Goal: Information Seeking & Learning: Check status

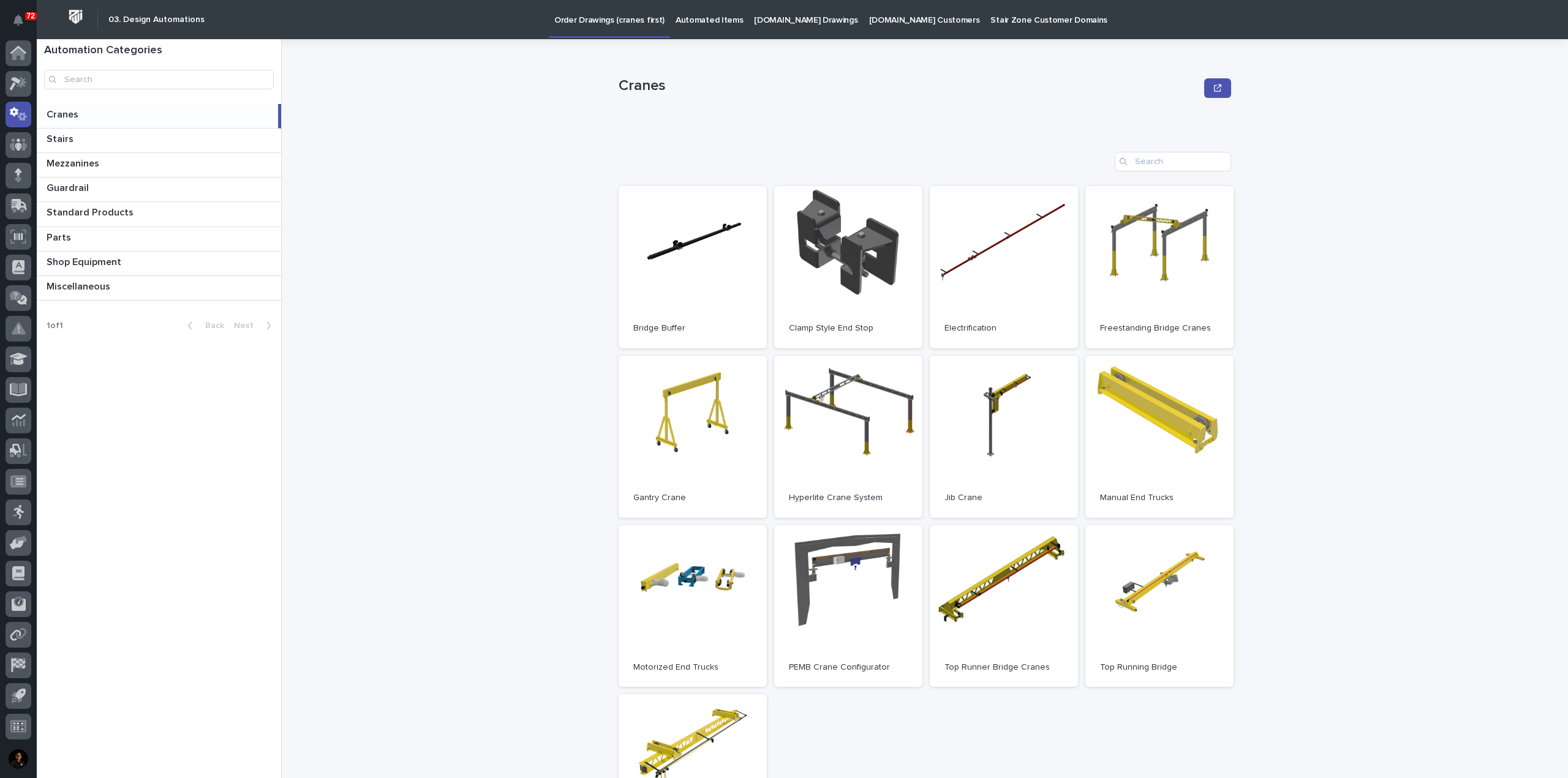
click at [692, 23] on p "Automated Items" at bounding box center [709, 13] width 67 height 26
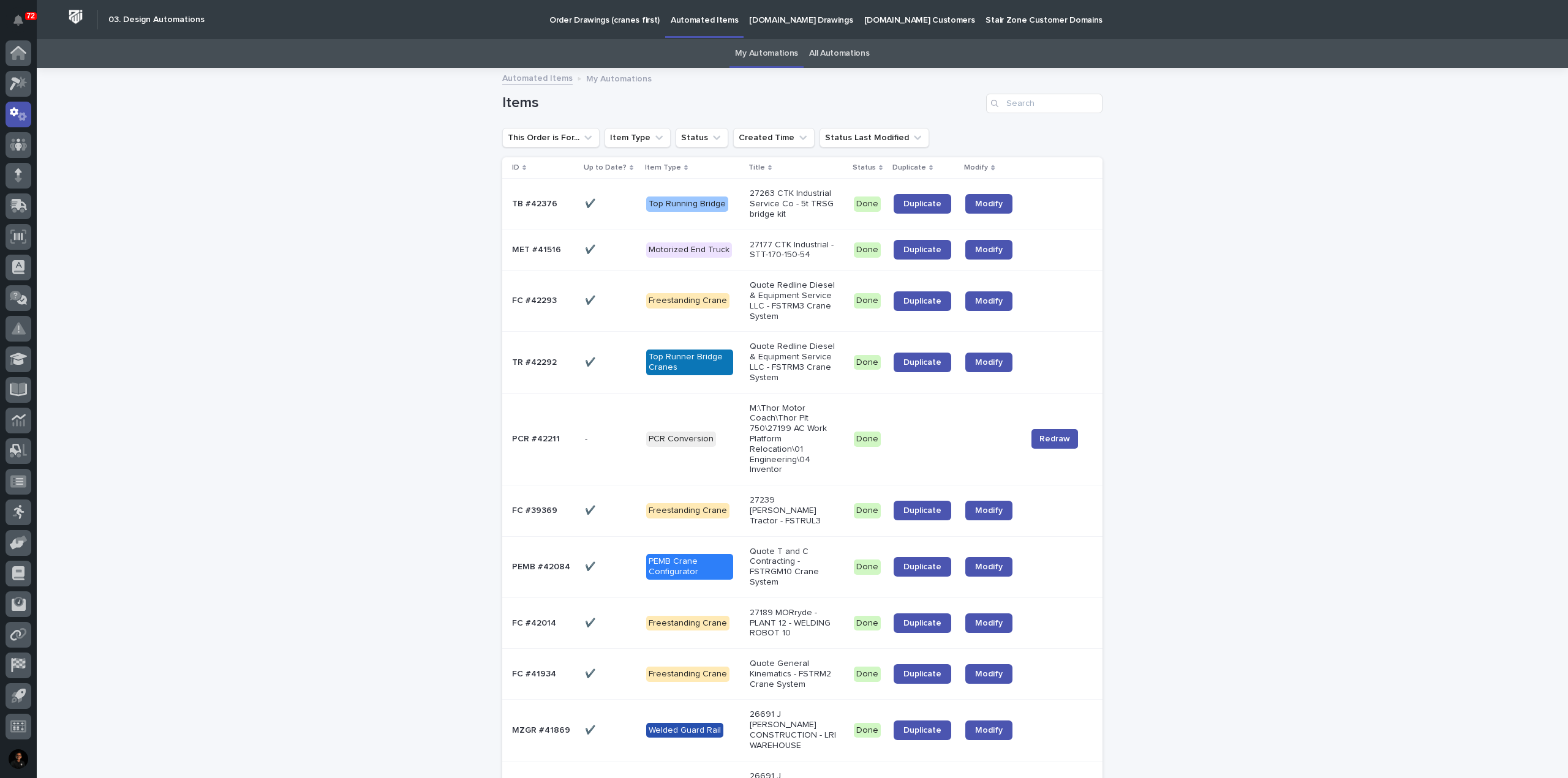
click at [845, 62] on link "All Automations" at bounding box center [839, 54] width 60 height 28
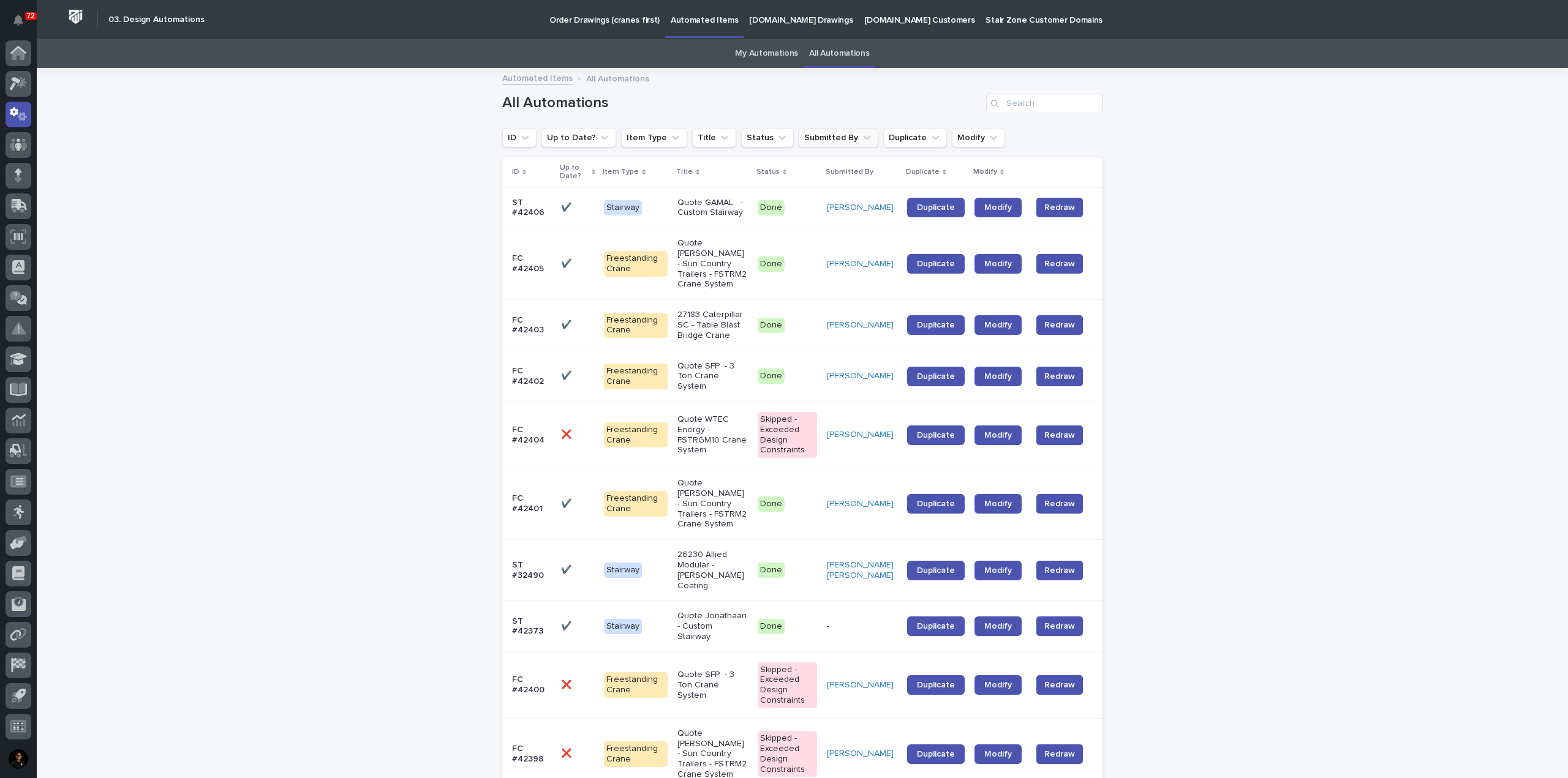
click at [844, 128] on button "Submitted By" at bounding box center [838, 137] width 80 height 20
type input "michell"
click at [842, 219] on p "Michelle Moore" at bounding box center [864, 215] width 129 height 9
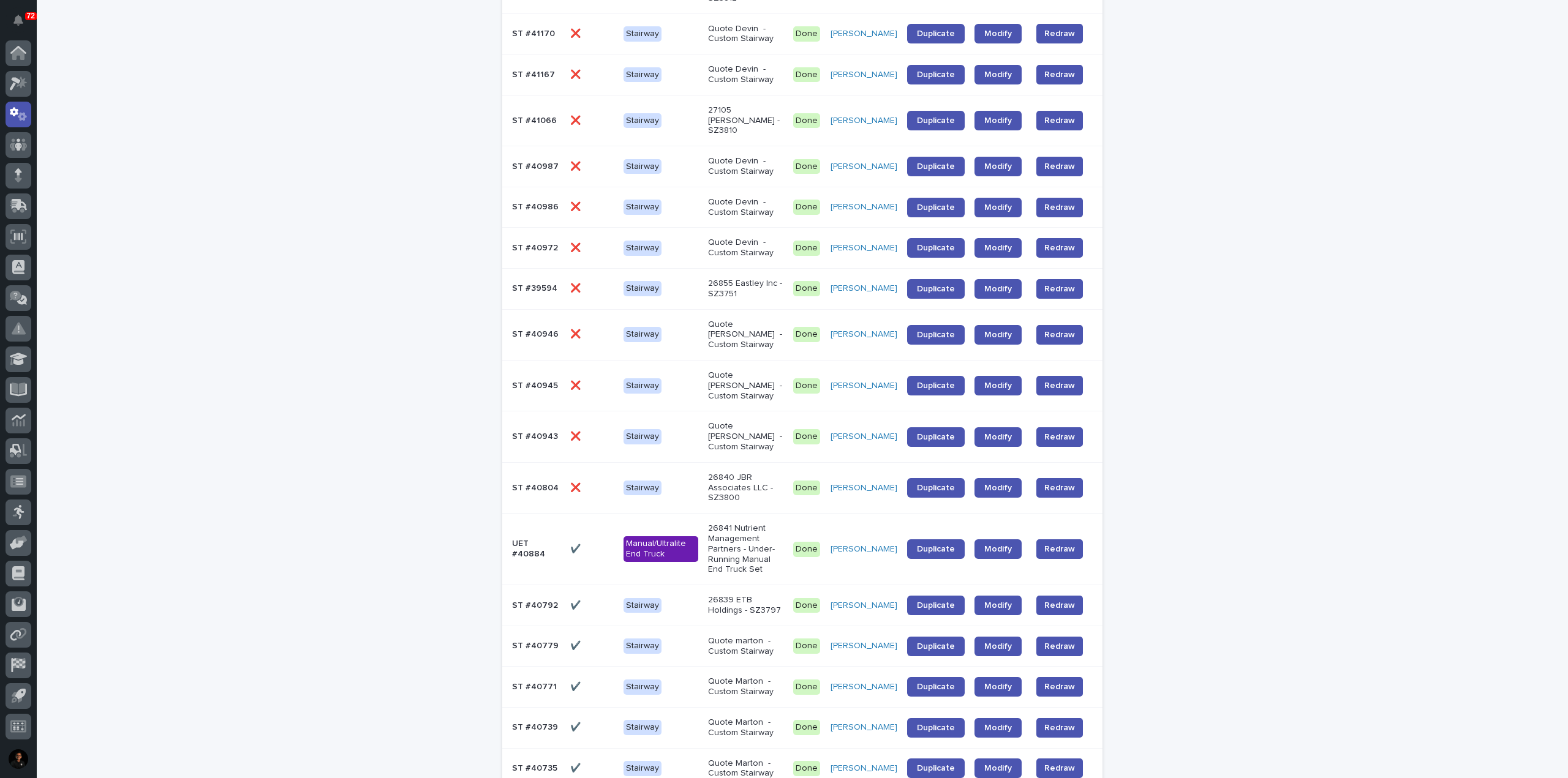
scroll to position [962, 0]
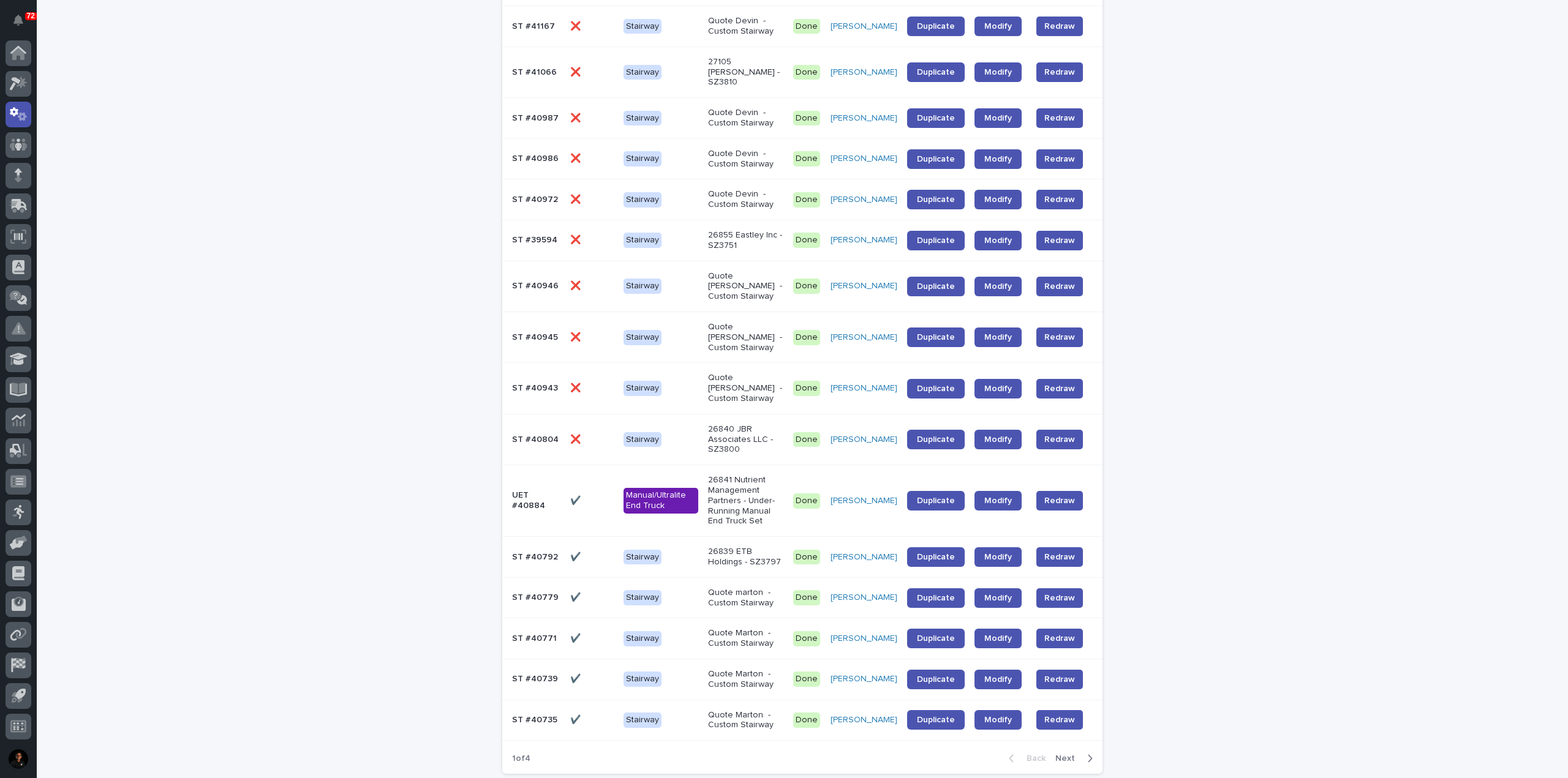
click at [1059, 754] on span "Next" at bounding box center [1068, 758] width 27 height 9
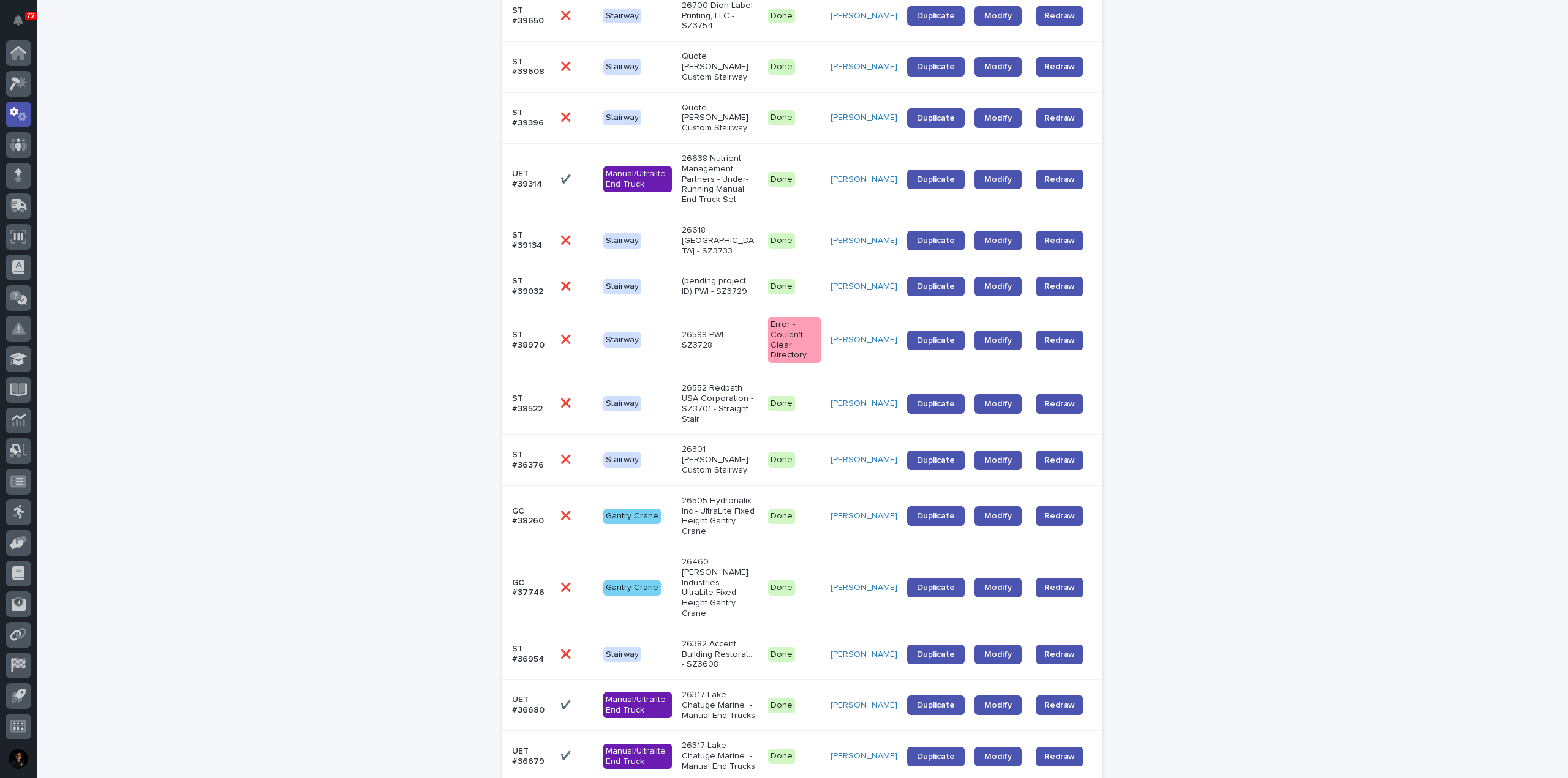
scroll to position [1041, 0]
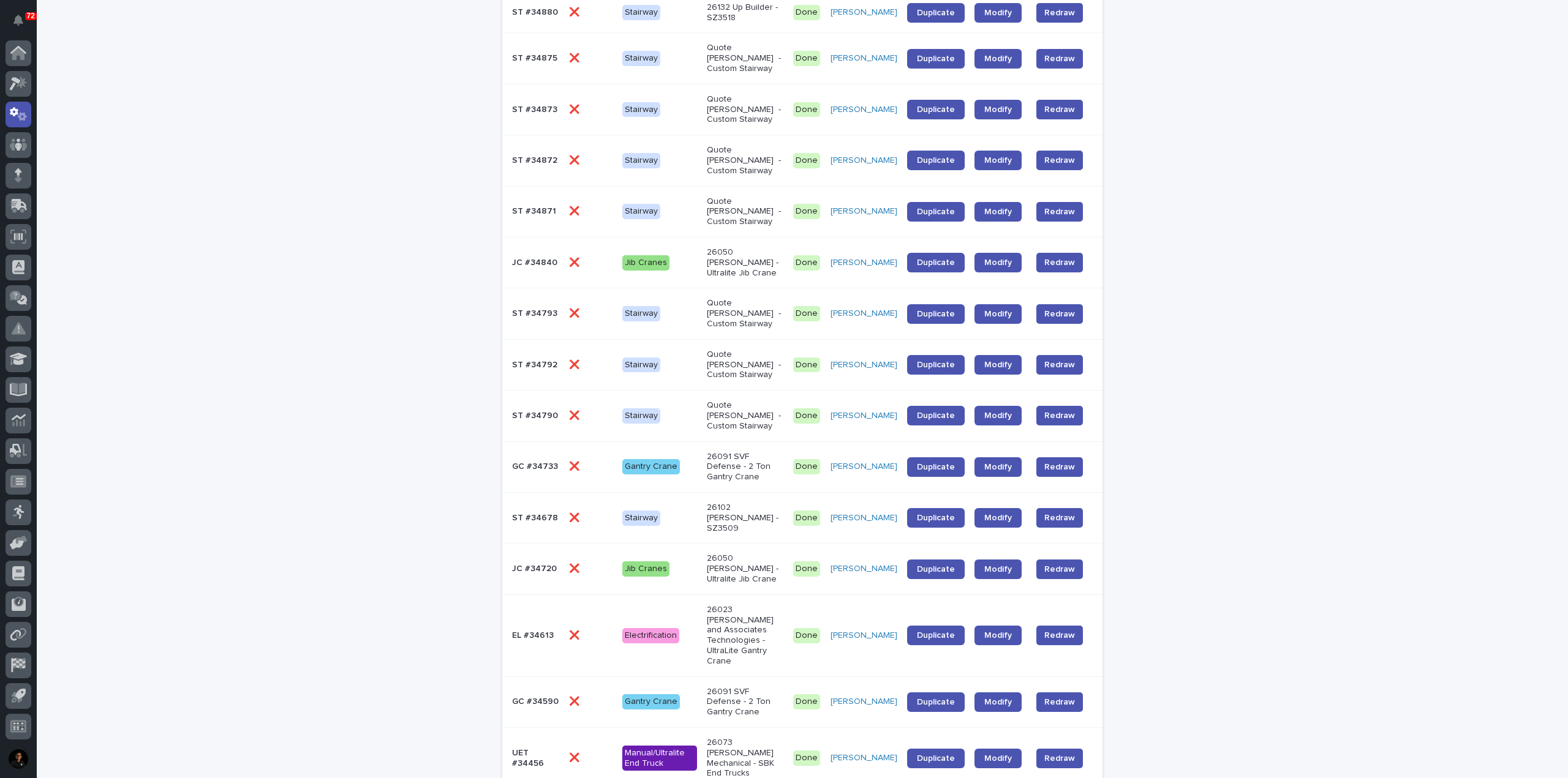
scroll to position [931, 0]
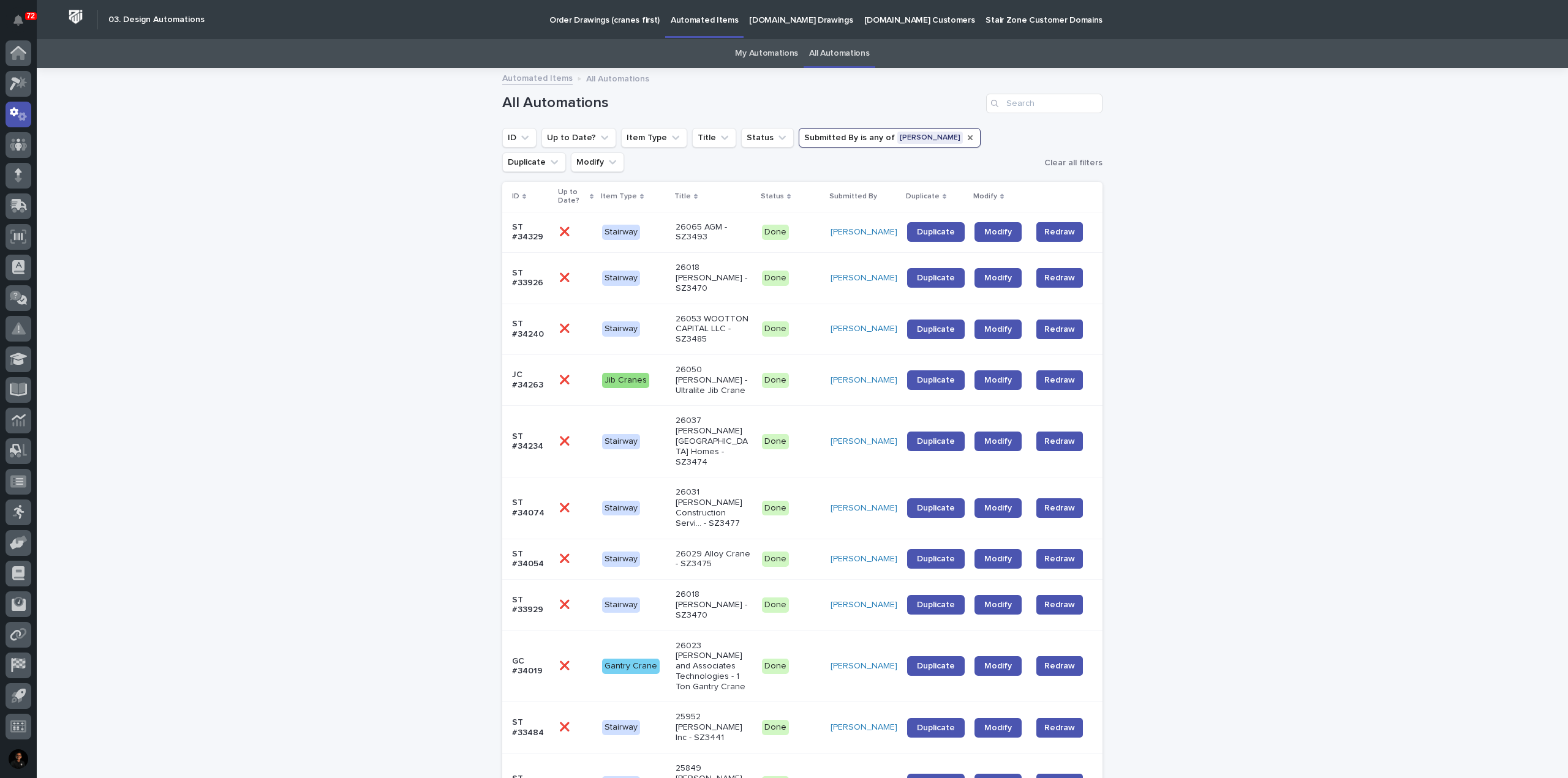
click at [968, 137] on icon "Submitted By" at bounding box center [970, 137] width 5 height 5
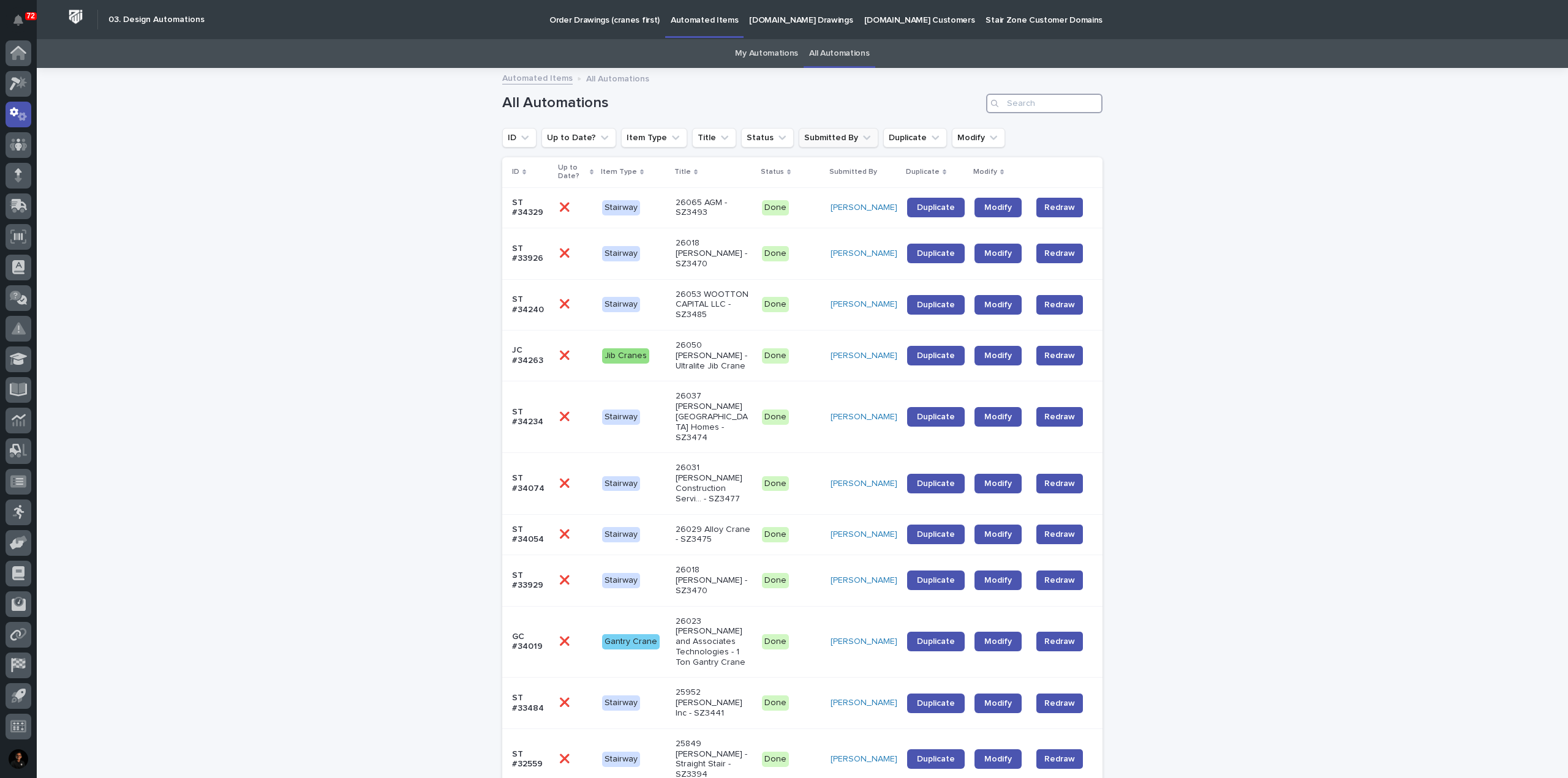
click at [1011, 108] on input "Search" at bounding box center [1044, 103] width 116 height 20
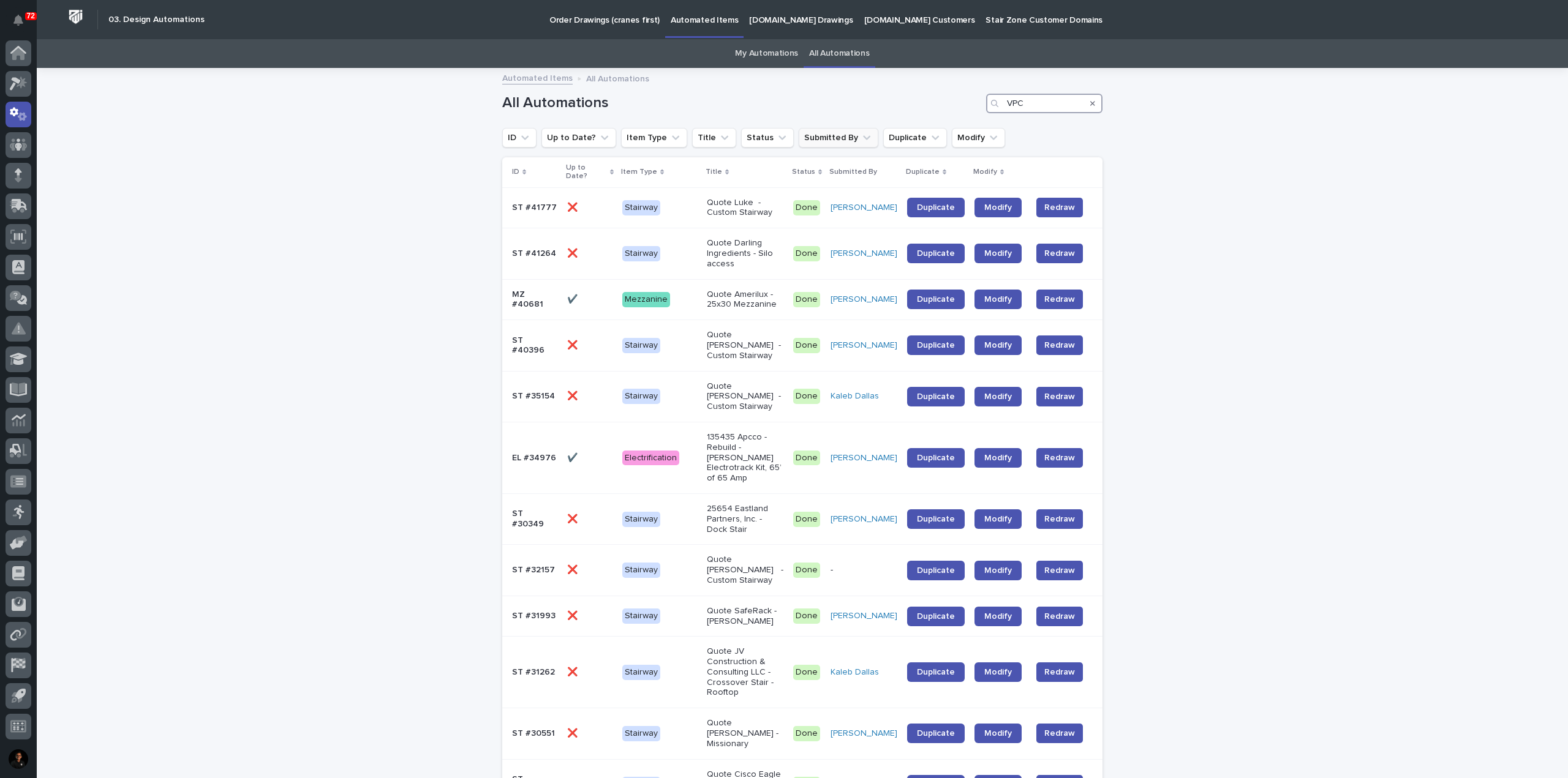
click at [1022, 107] on input "VPC" at bounding box center [1044, 103] width 116 height 20
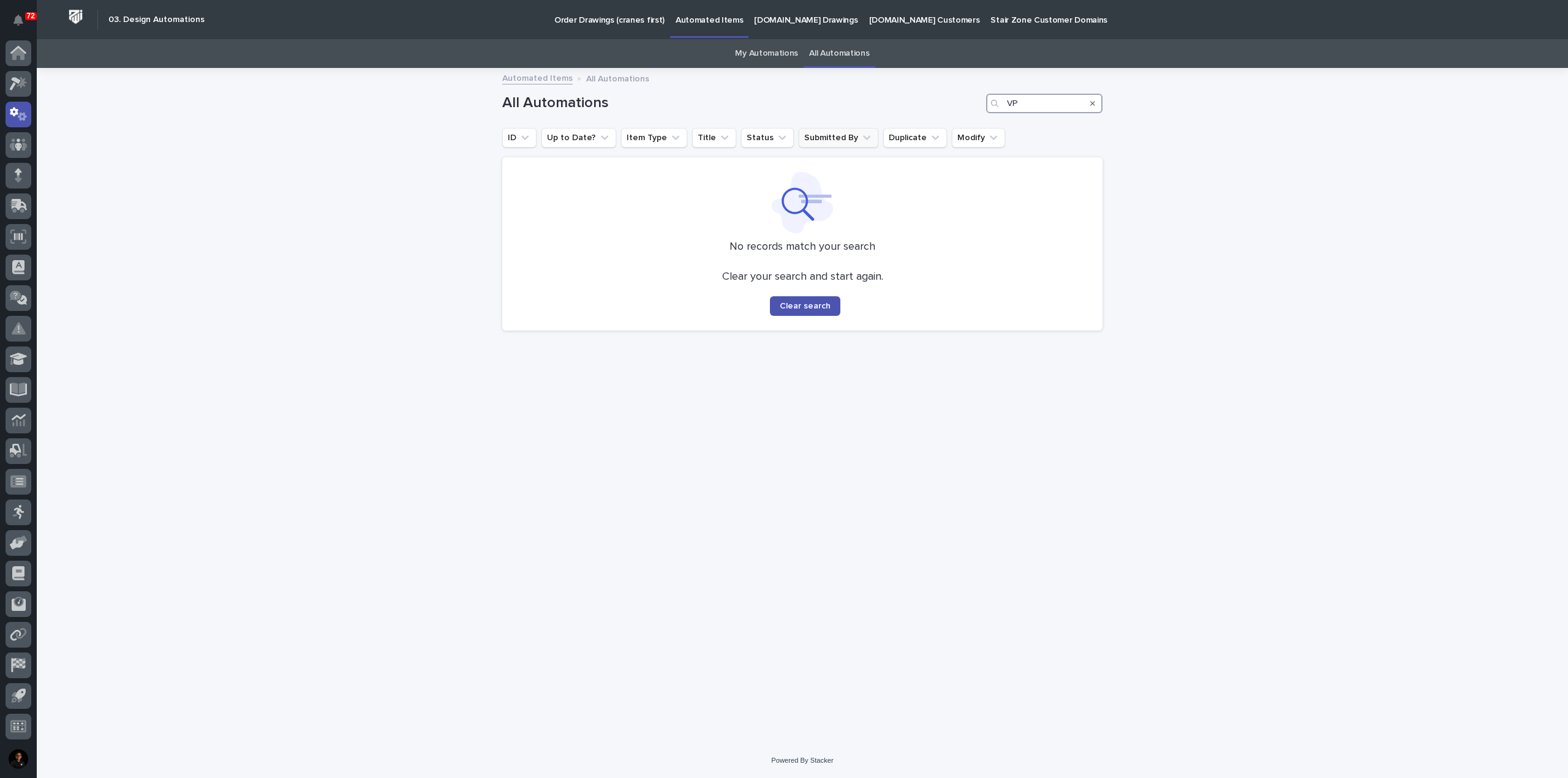
type input "V"
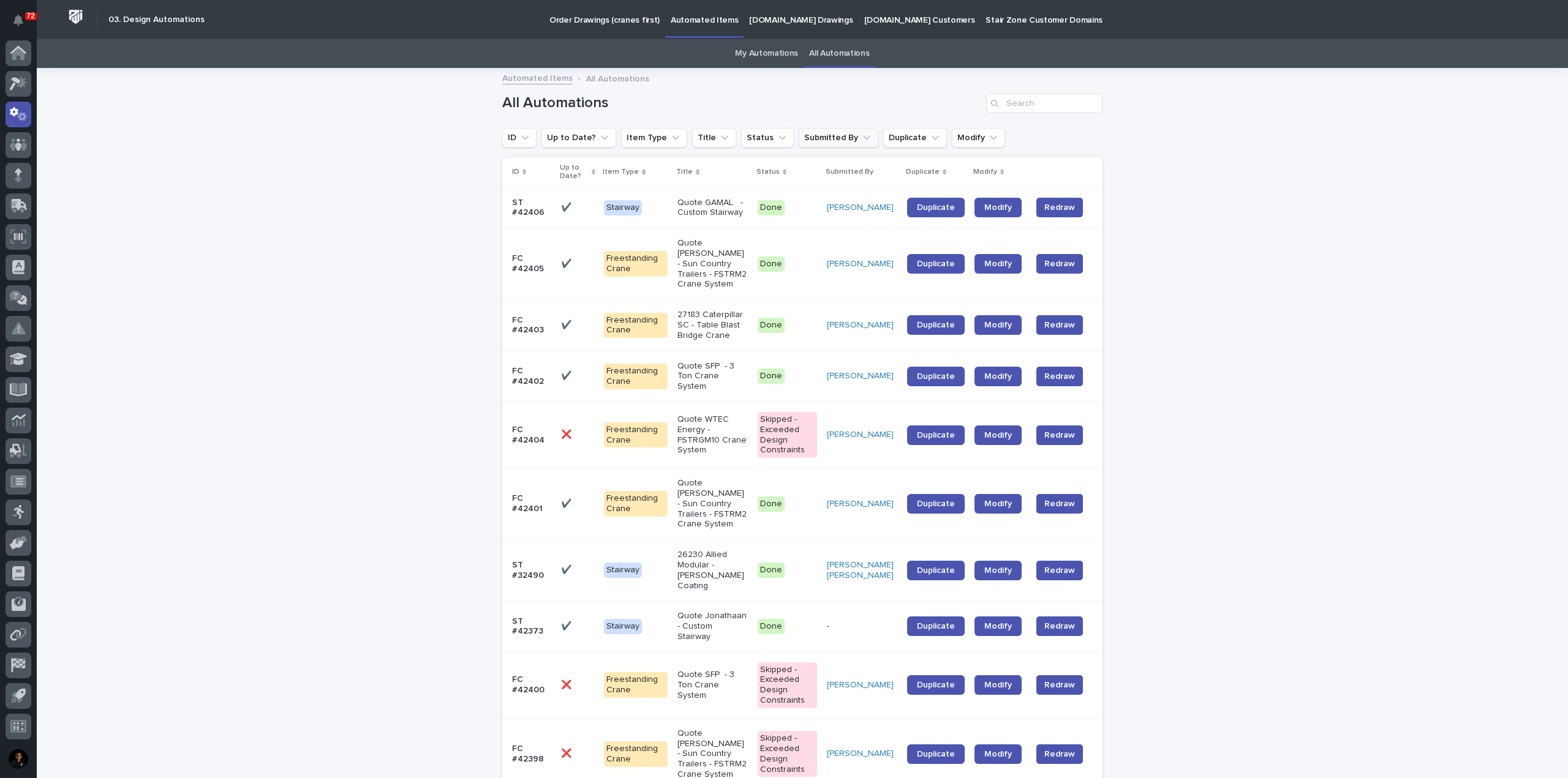
click at [550, 17] on p "Order Drawings (cranes first)" at bounding box center [605, 13] width 111 height 26
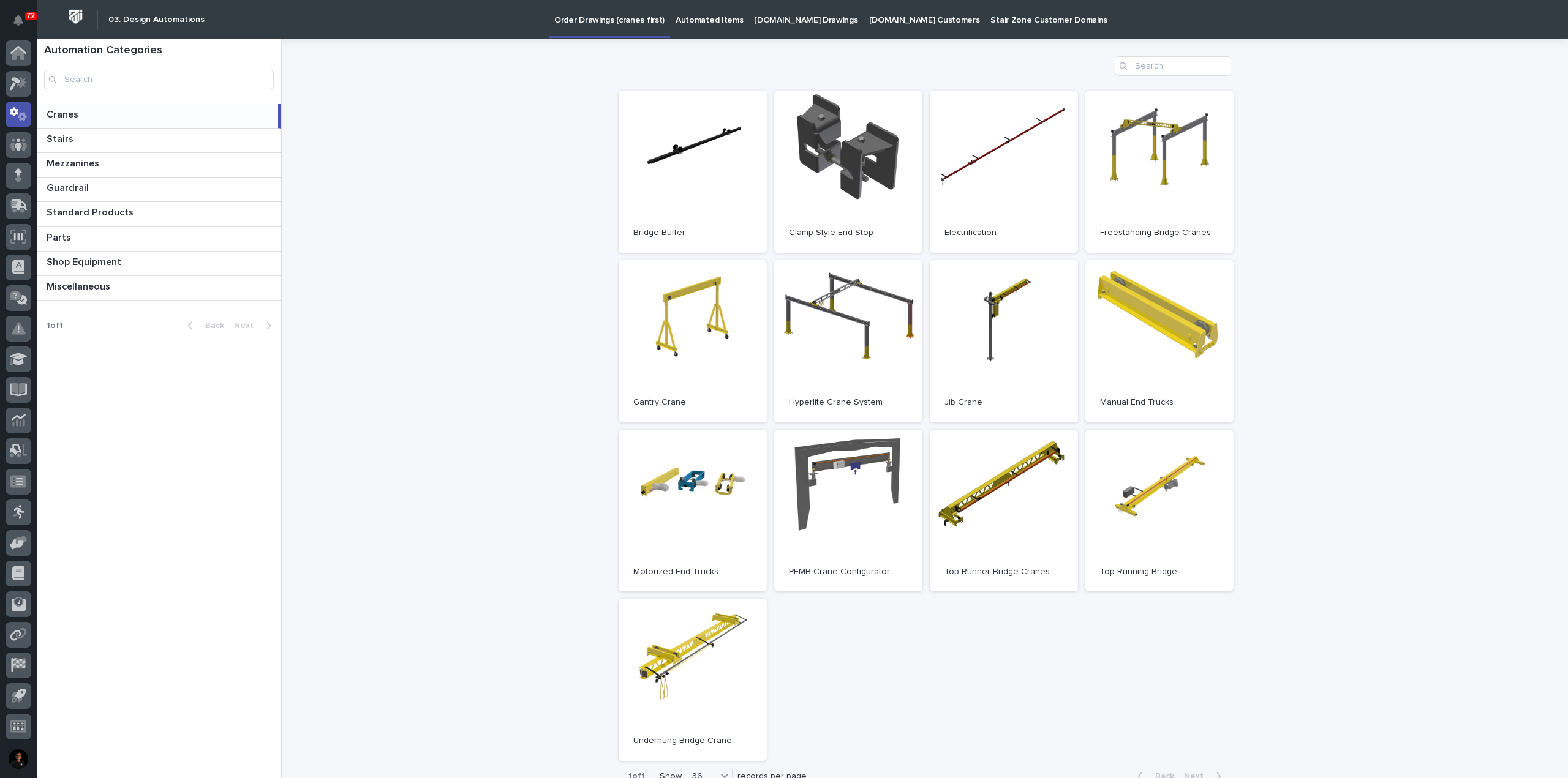
scroll to position [122, 0]
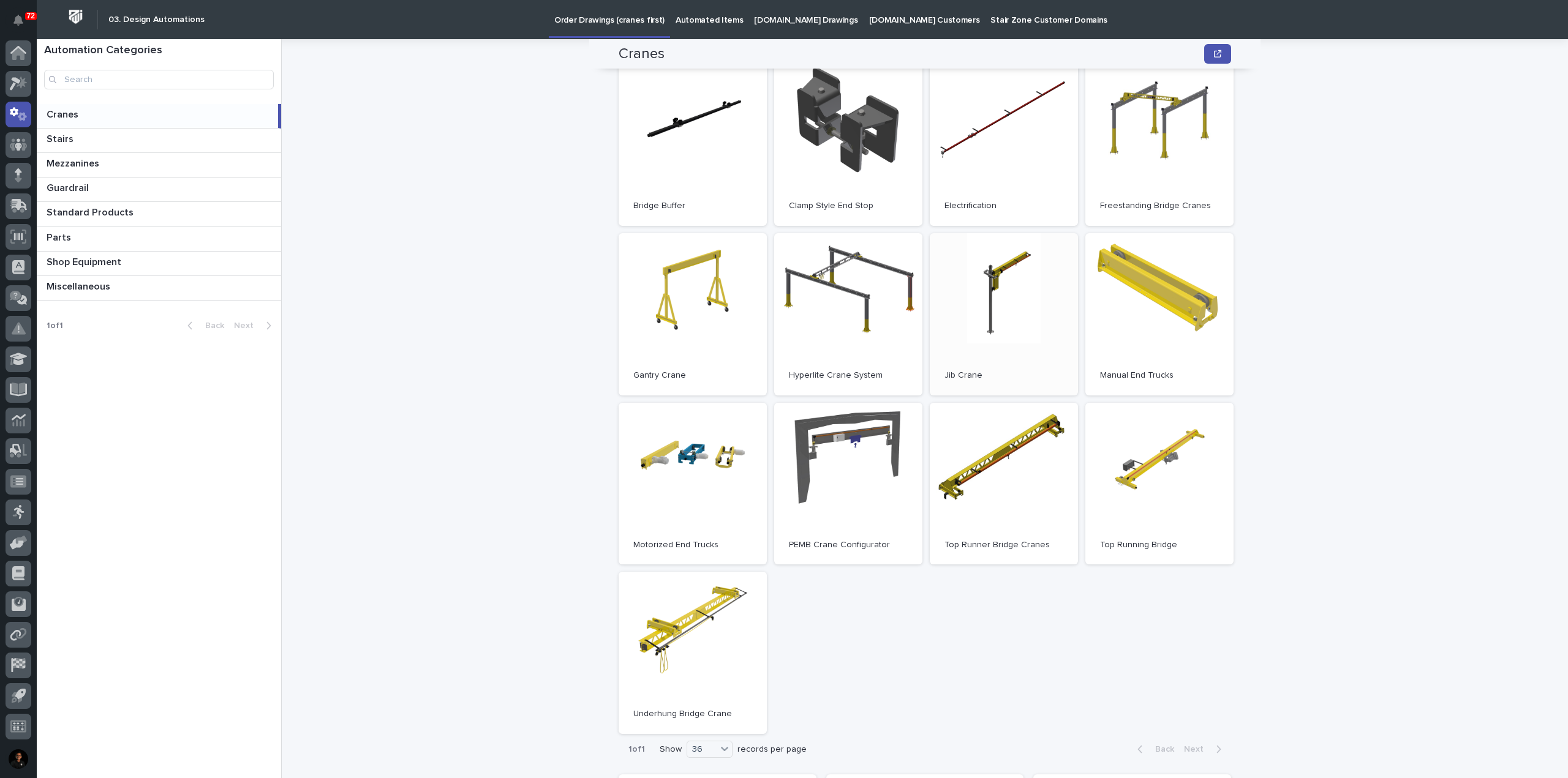
click at [1003, 285] on link "Open" at bounding box center [1003, 315] width 148 height 163
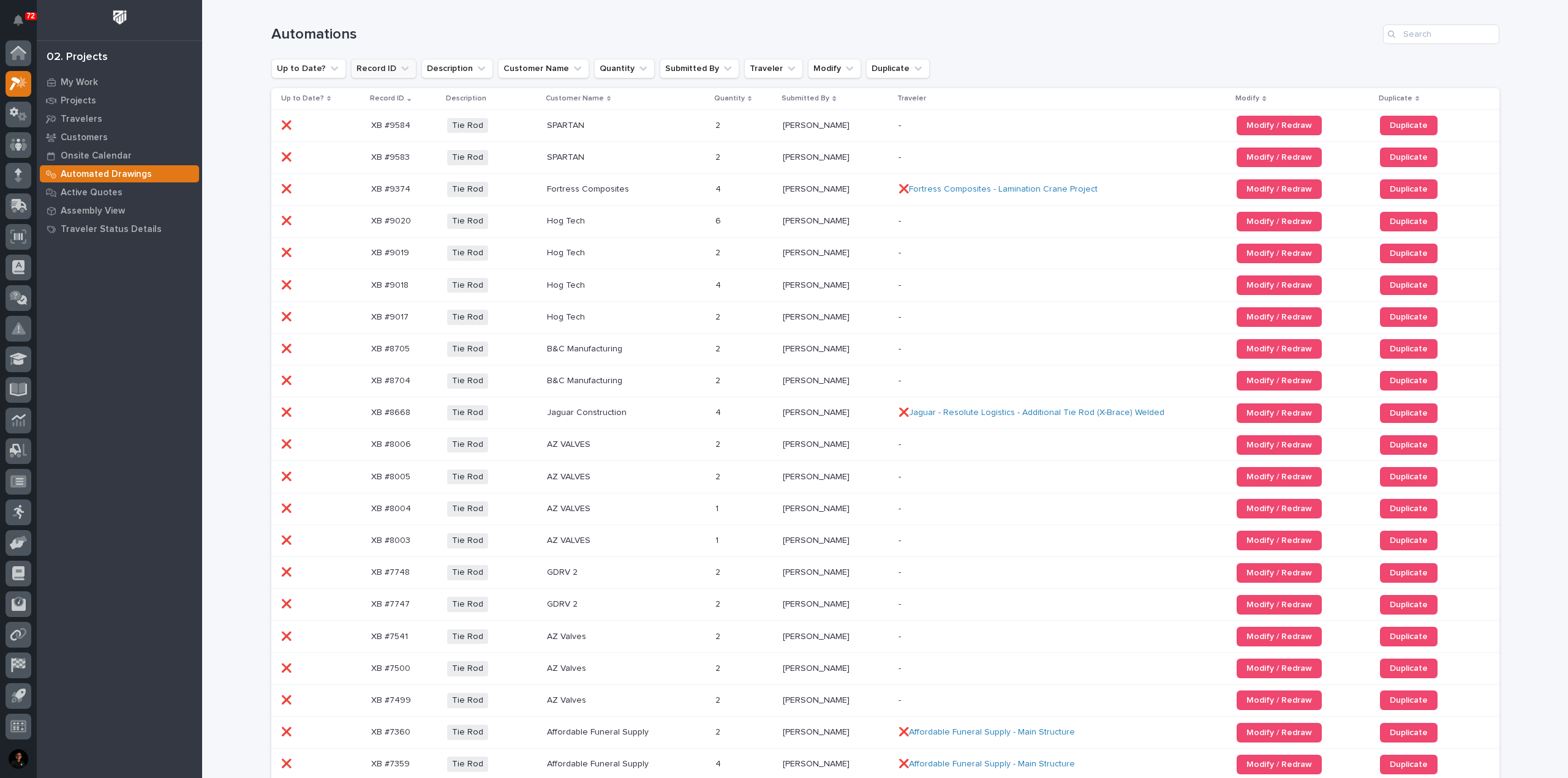
click at [399, 73] on icon "Record ID" at bounding box center [405, 69] width 13 height 13
click at [411, 128] on input at bounding box center [430, 122] width 156 height 20
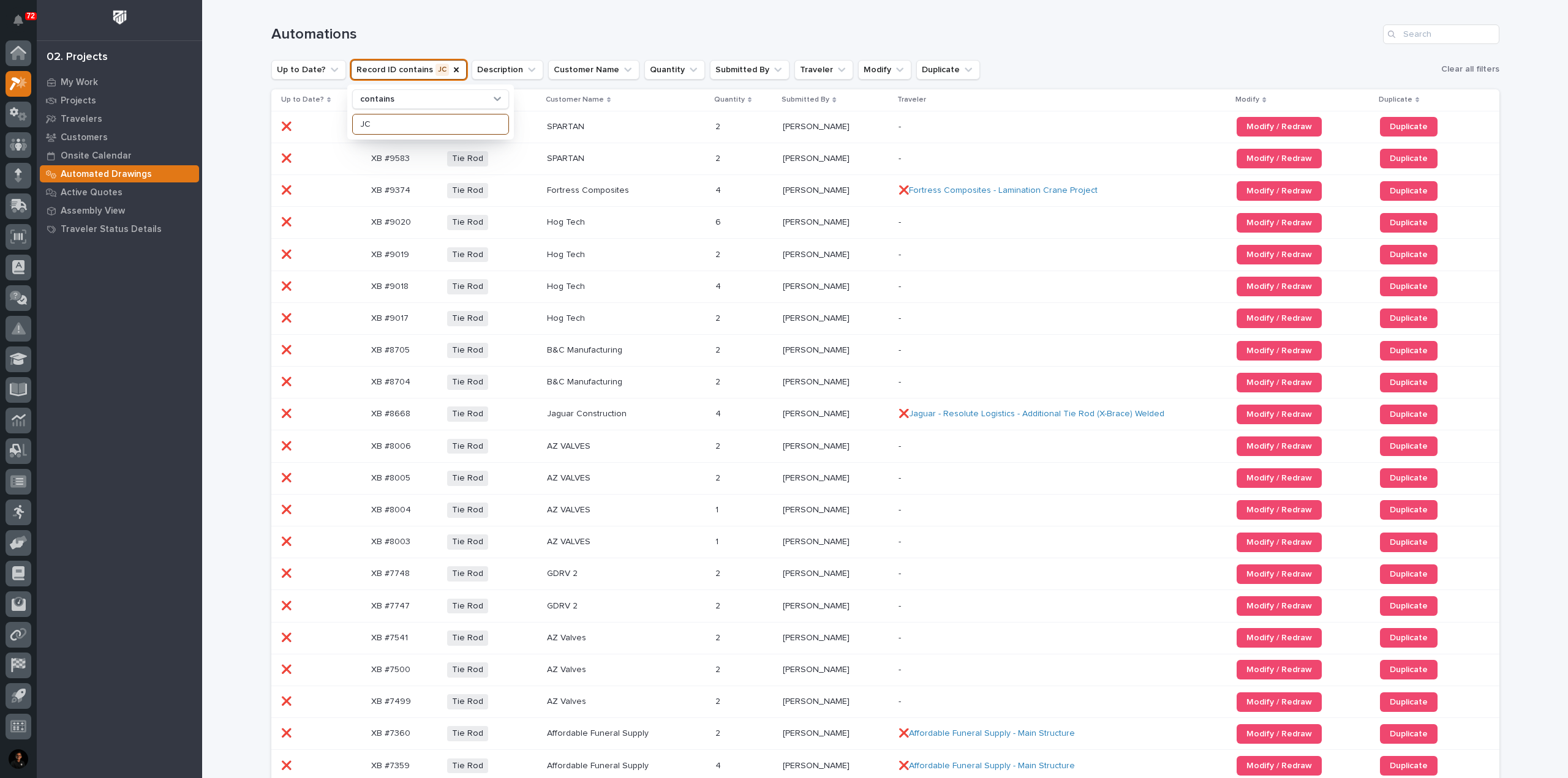
type input "JC"
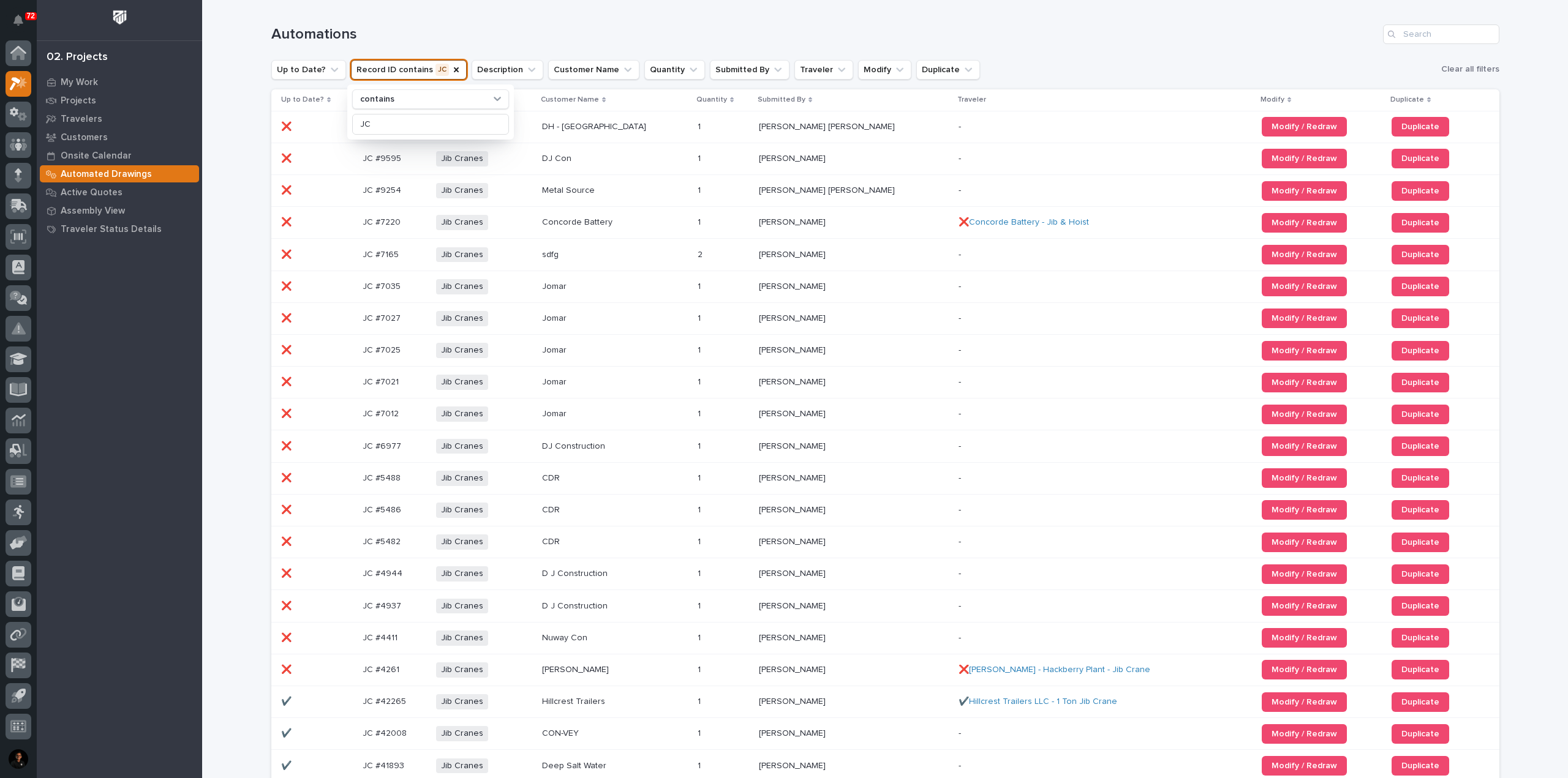
click at [673, 27] on h1 "Automations" at bounding box center [825, 35] width 1107 height 17
click at [727, 76] on button "Submitted By" at bounding box center [749, 69] width 80 height 20
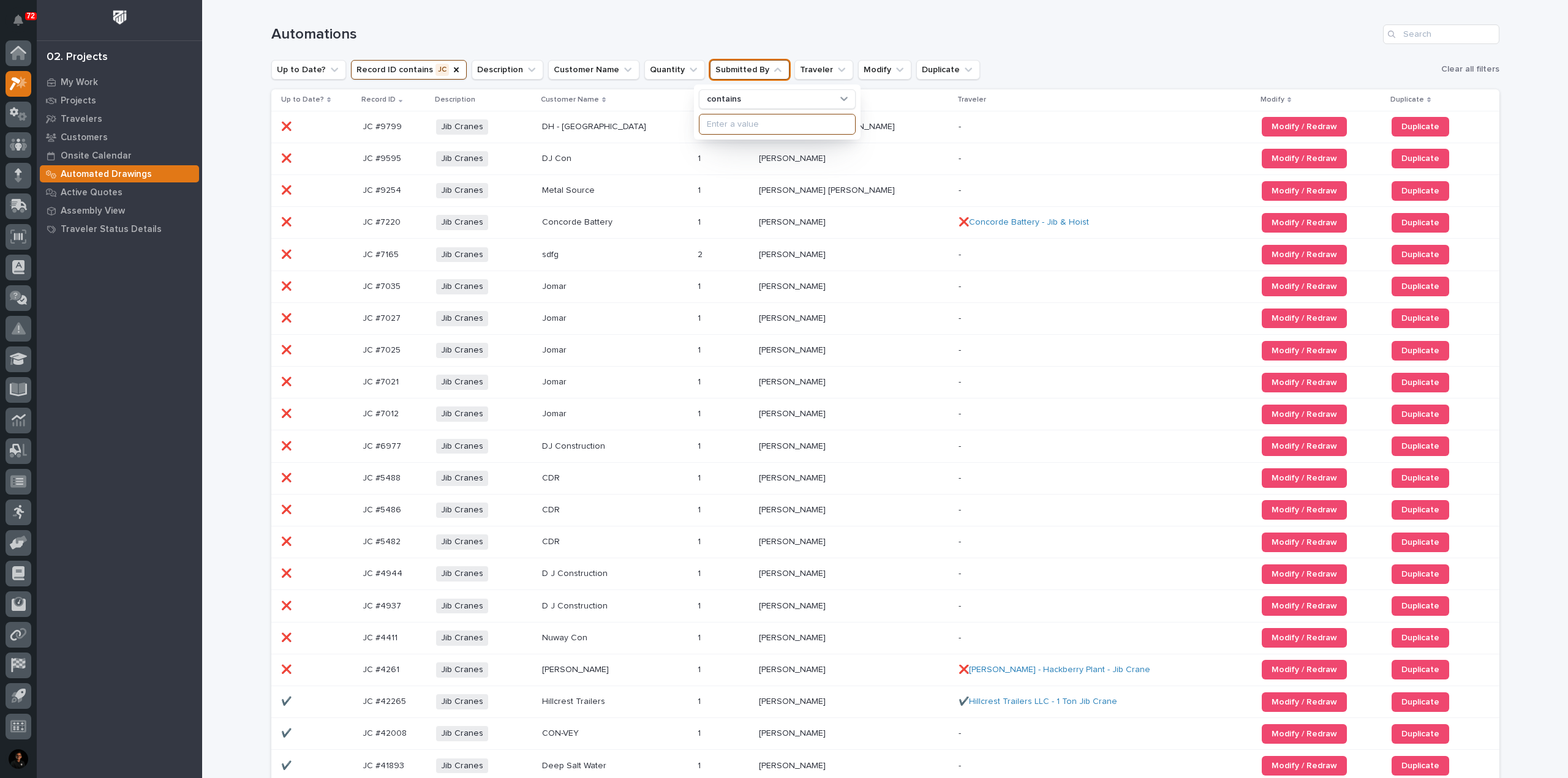
click at [752, 122] on input at bounding box center [777, 124] width 156 height 20
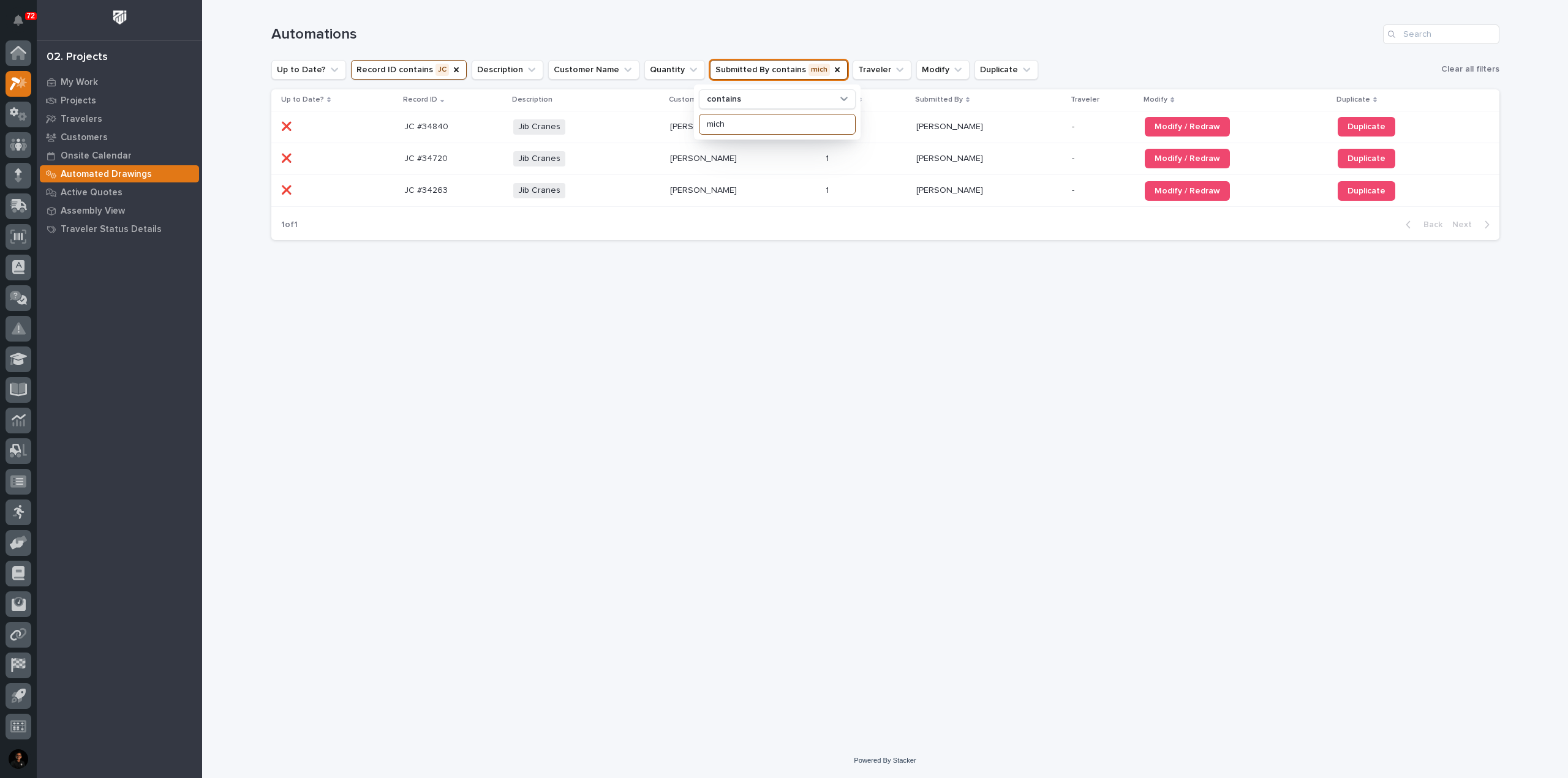
type input "mich"
click at [752, 318] on div "Loading... Saving… Loading... Saving… Automations Up to Date? Record ID contain…" at bounding box center [885, 356] width 1240 height 713
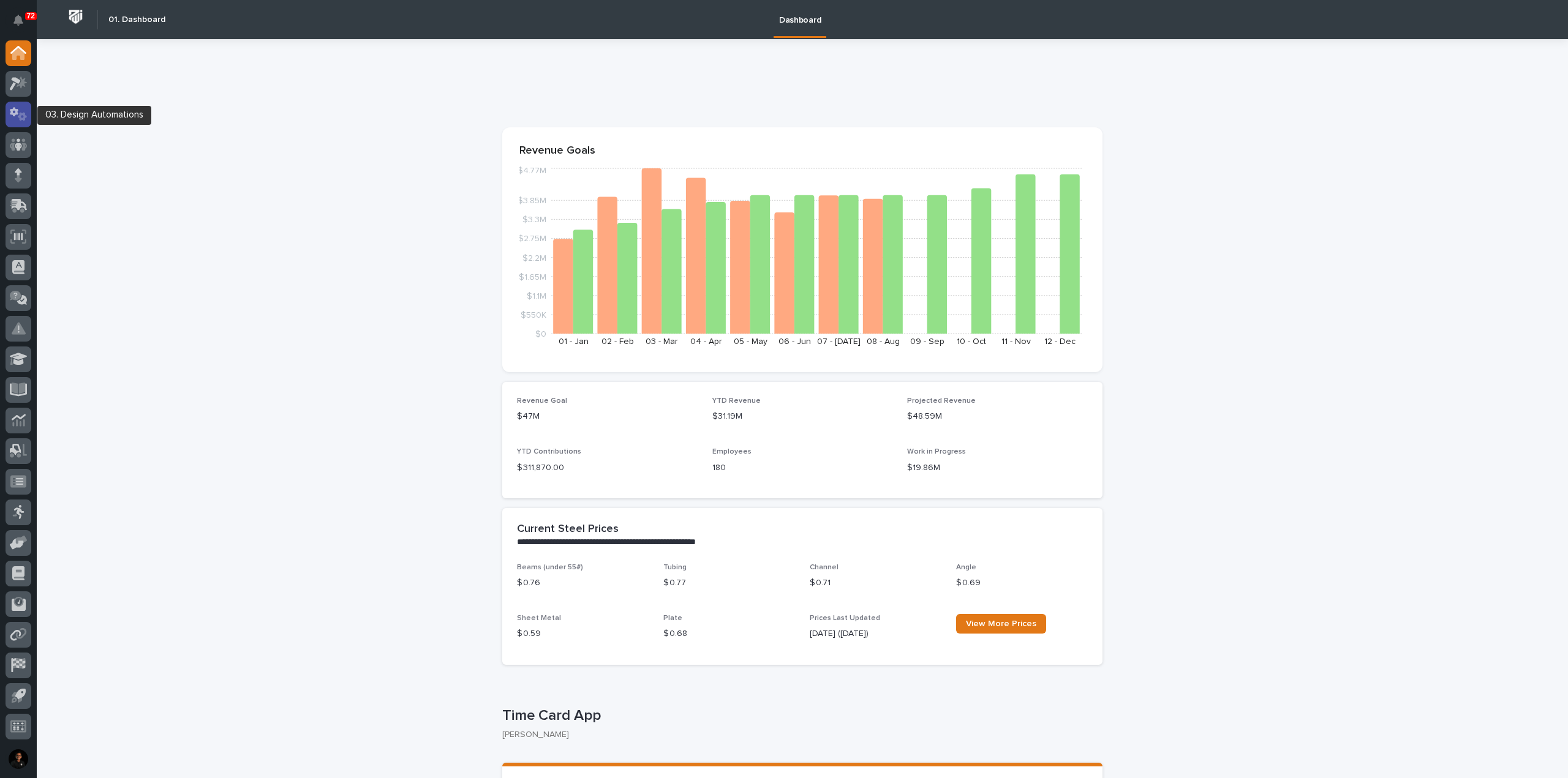
click at [17, 103] on div at bounding box center [18, 114] width 26 height 26
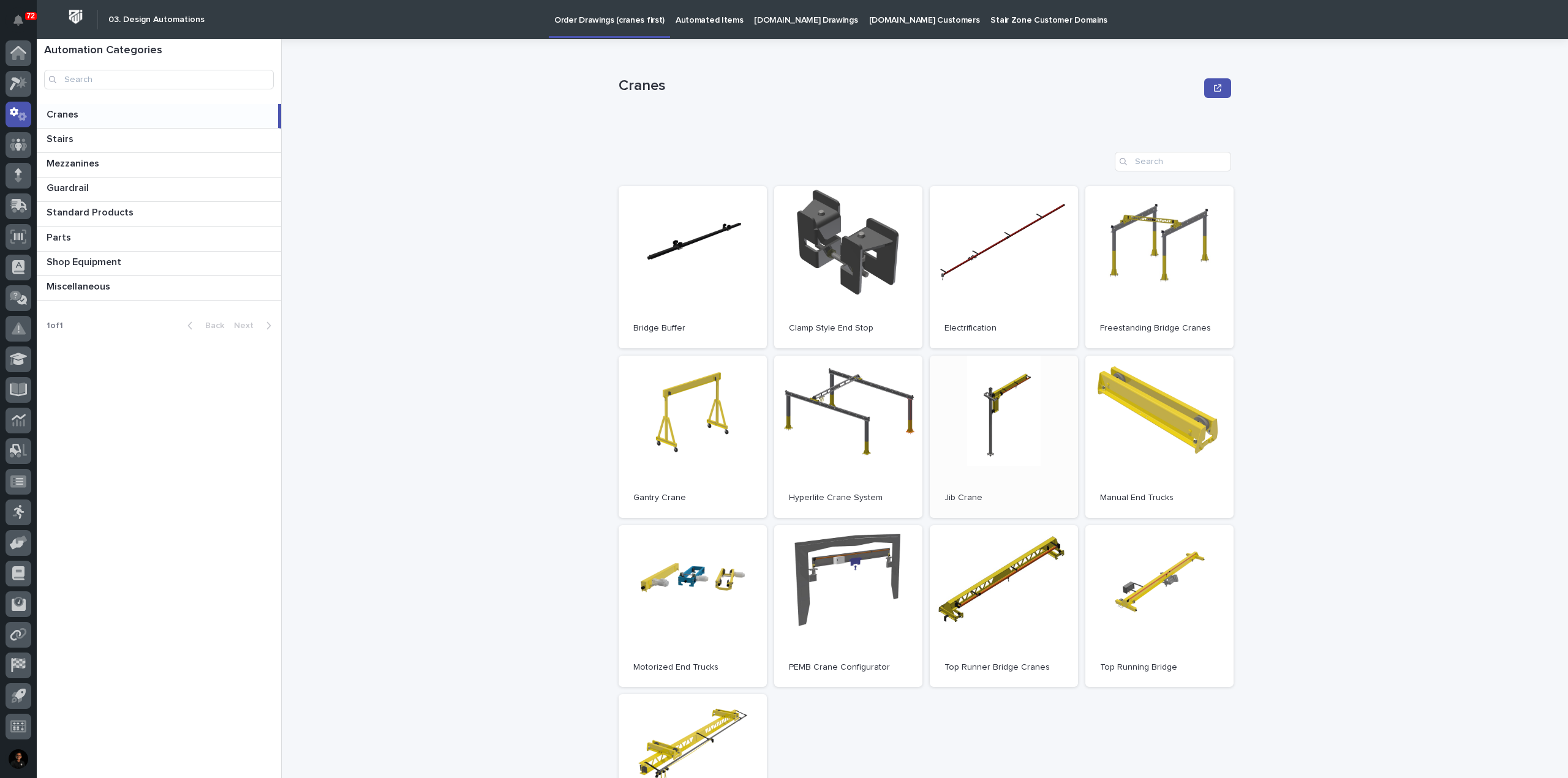
click at [990, 447] on link "Open" at bounding box center [1003, 437] width 148 height 163
click at [1002, 454] on link "Open" at bounding box center [1003, 437] width 148 height 163
click at [688, 440] on span "Open" at bounding box center [692, 436] width 22 height 9
click at [1180, 251] on link "Open" at bounding box center [1159, 267] width 148 height 163
click at [834, 572] on link "Open" at bounding box center [848, 607] width 148 height 163
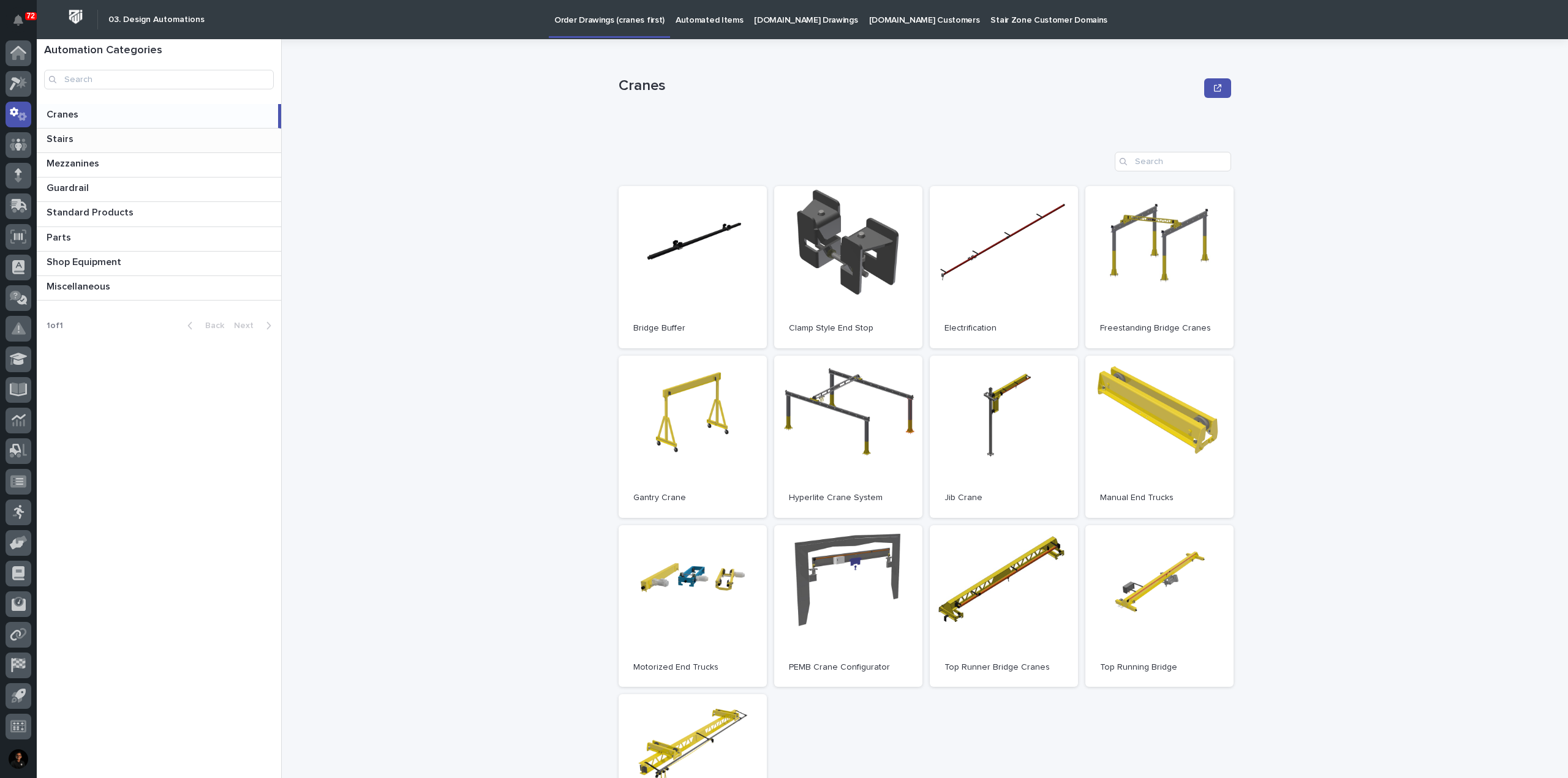
click at [78, 139] on p at bounding box center [161, 139] width 230 height 12
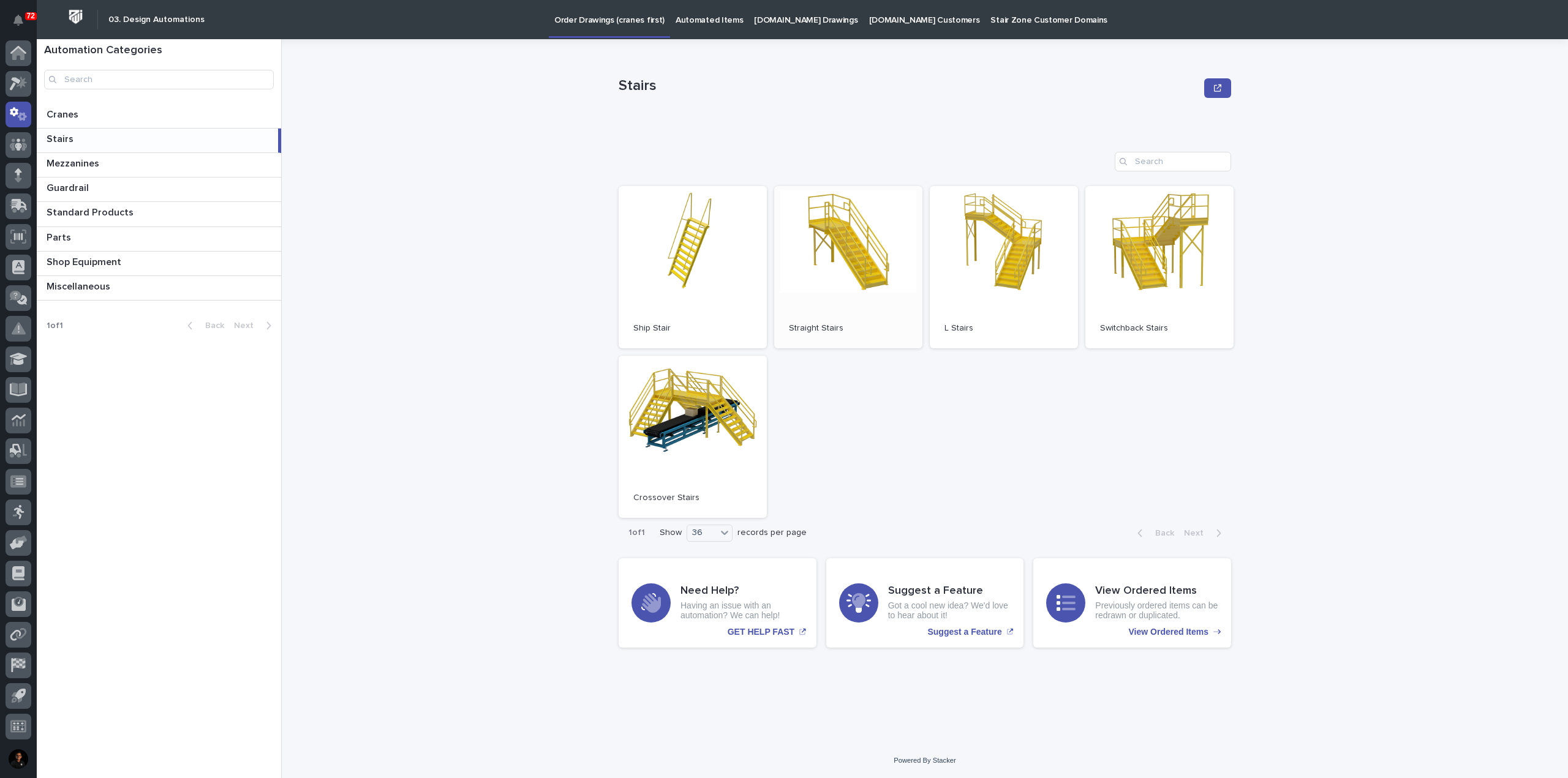
click at [835, 272] on link "Open" at bounding box center [848, 267] width 148 height 163
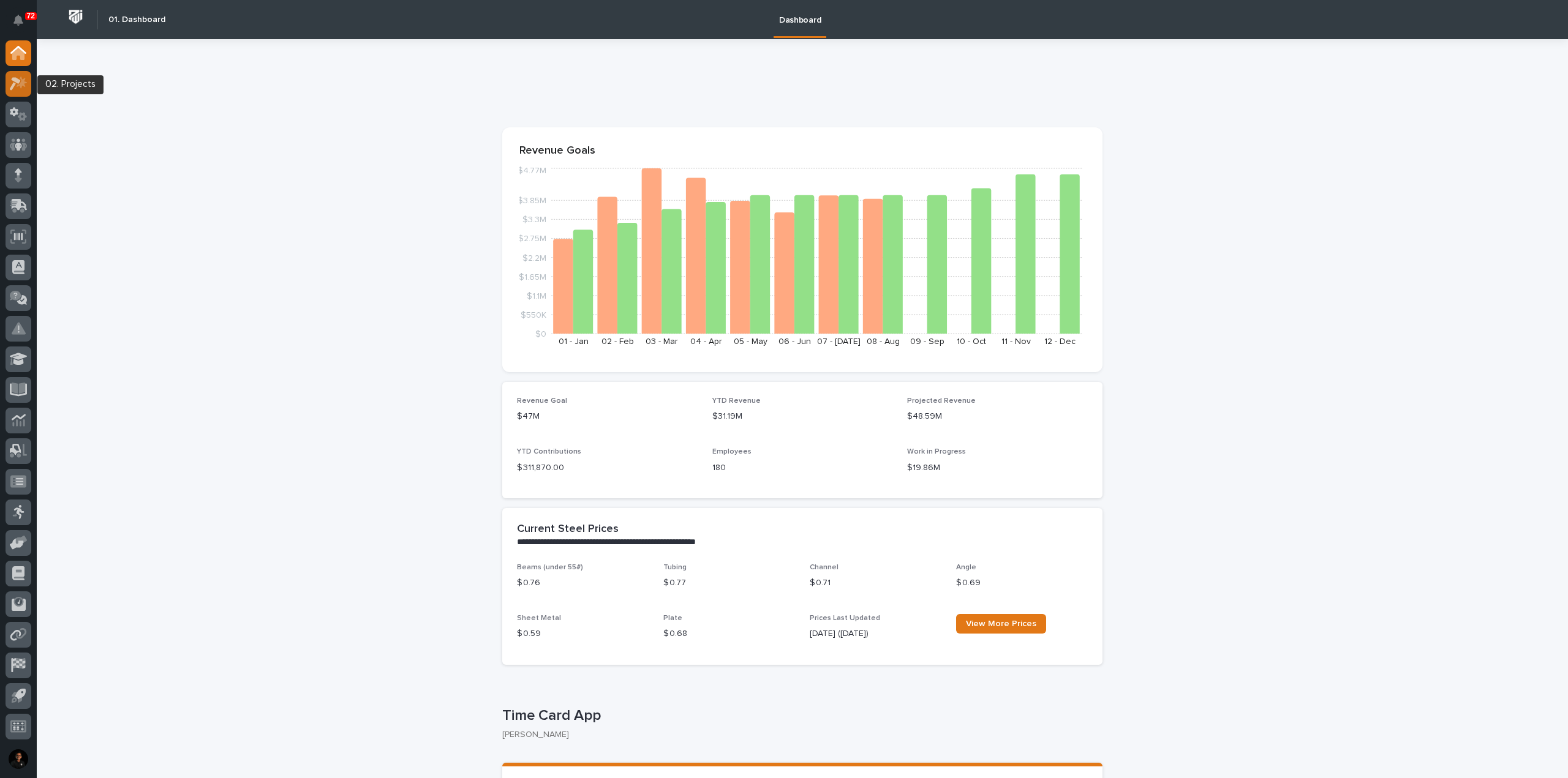
click at [23, 85] on icon at bounding box center [21, 82] width 10 height 13
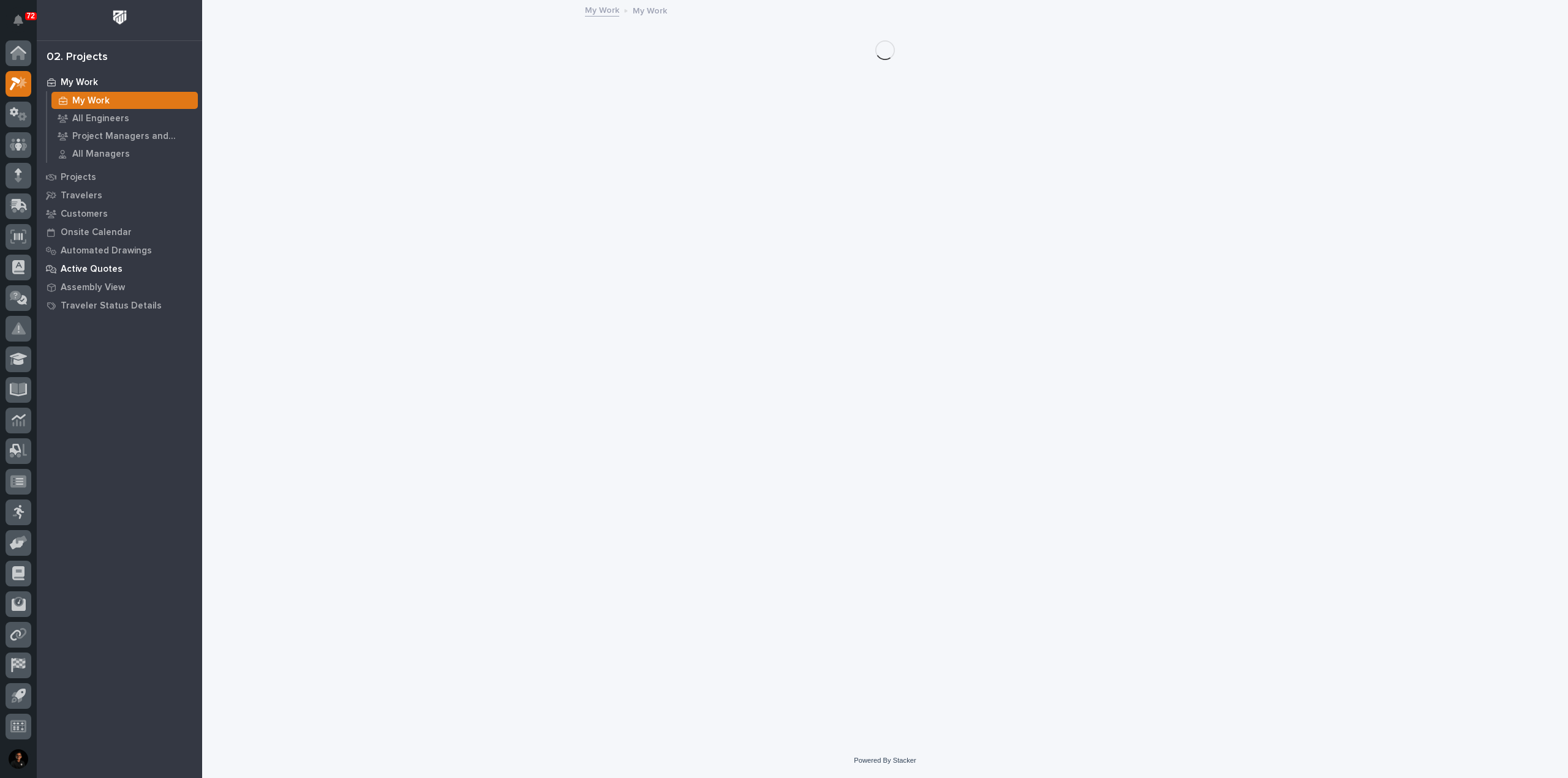
click at [101, 269] on p "Active Quotes" at bounding box center [92, 269] width 62 height 11
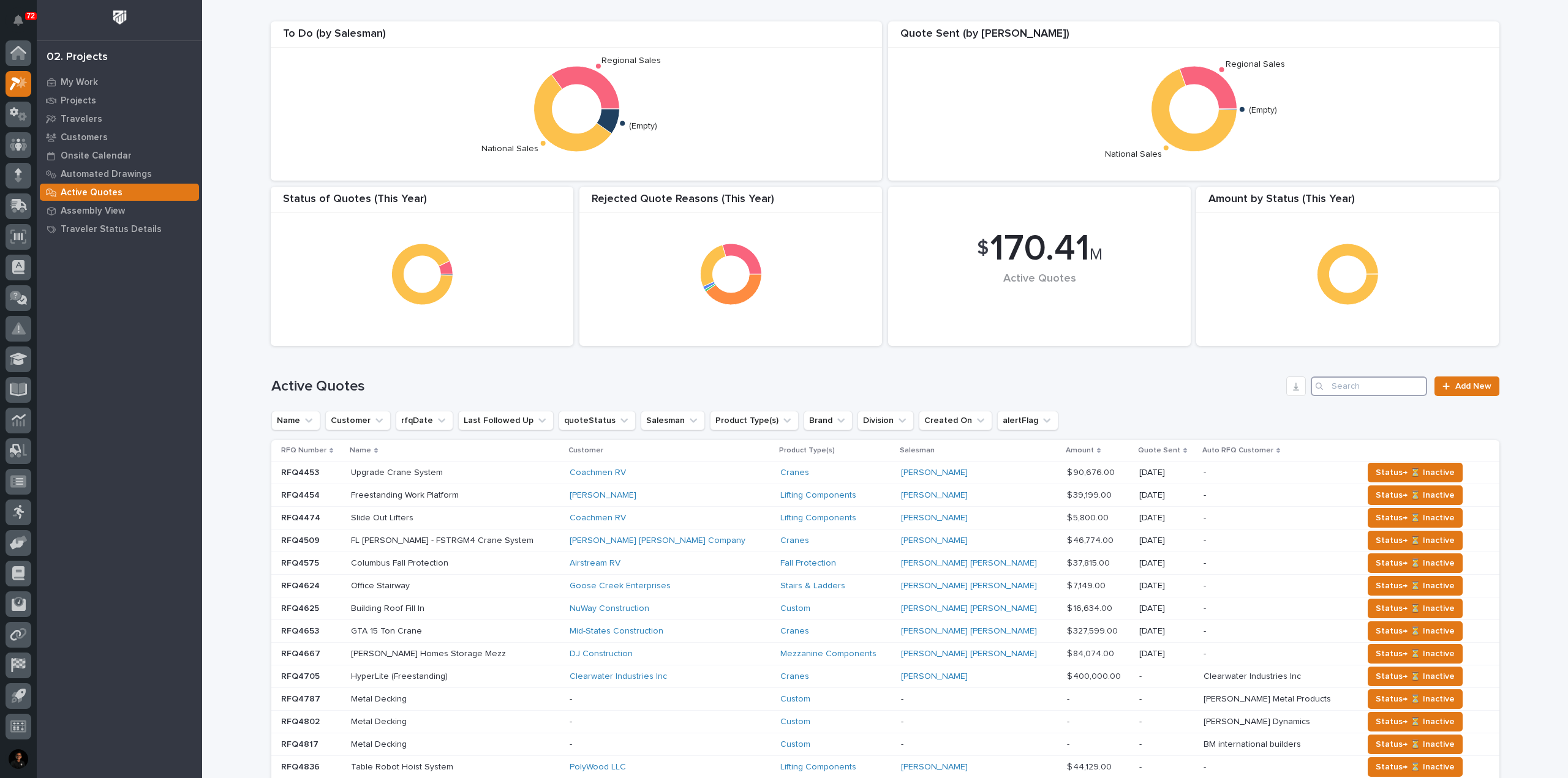
click at [1378, 384] on input "Search" at bounding box center [1368, 386] width 116 height 20
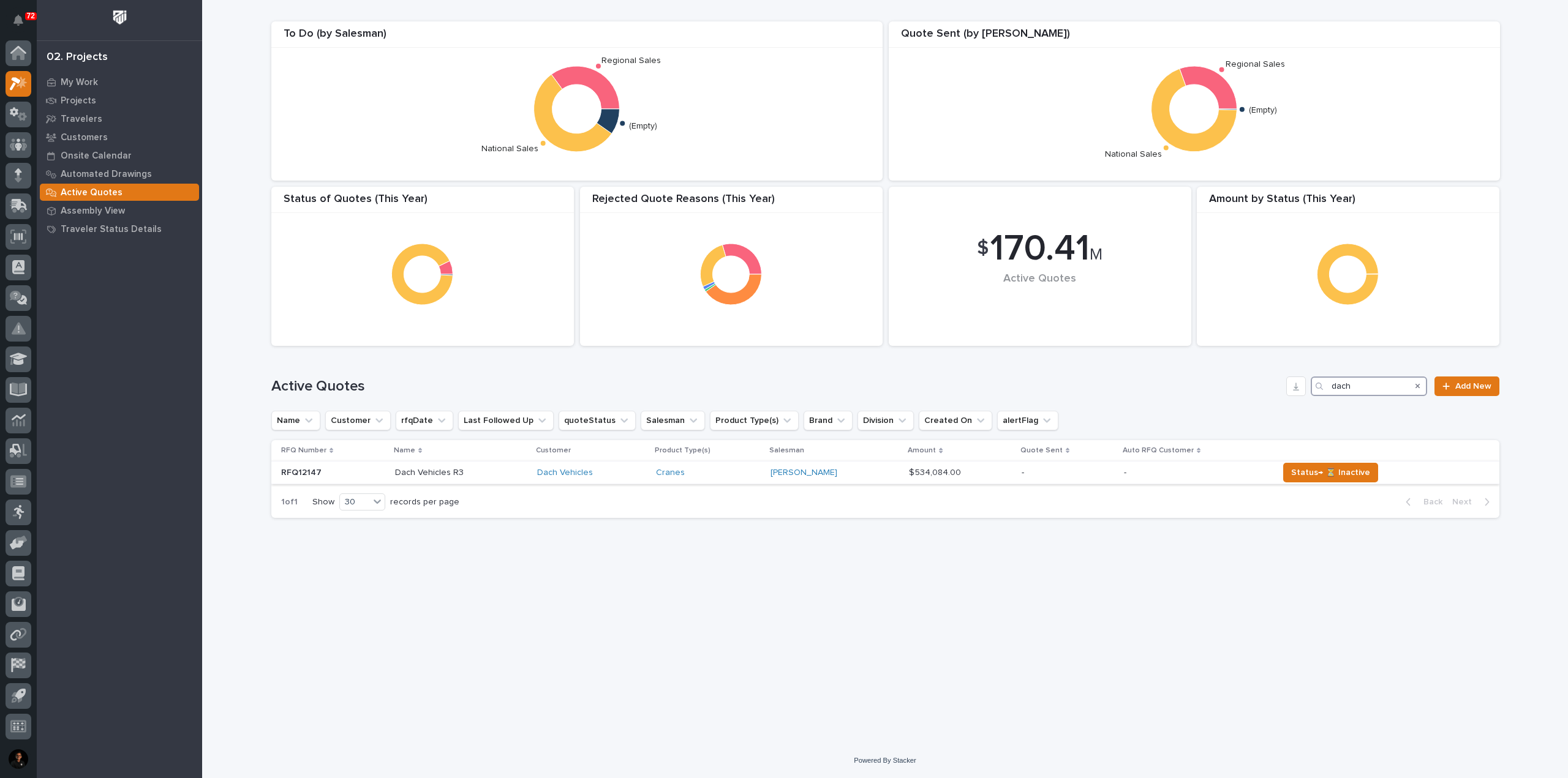
type input "dach"
click at [508, 470] on p at bounding box center [461, 473] width 133 height 10
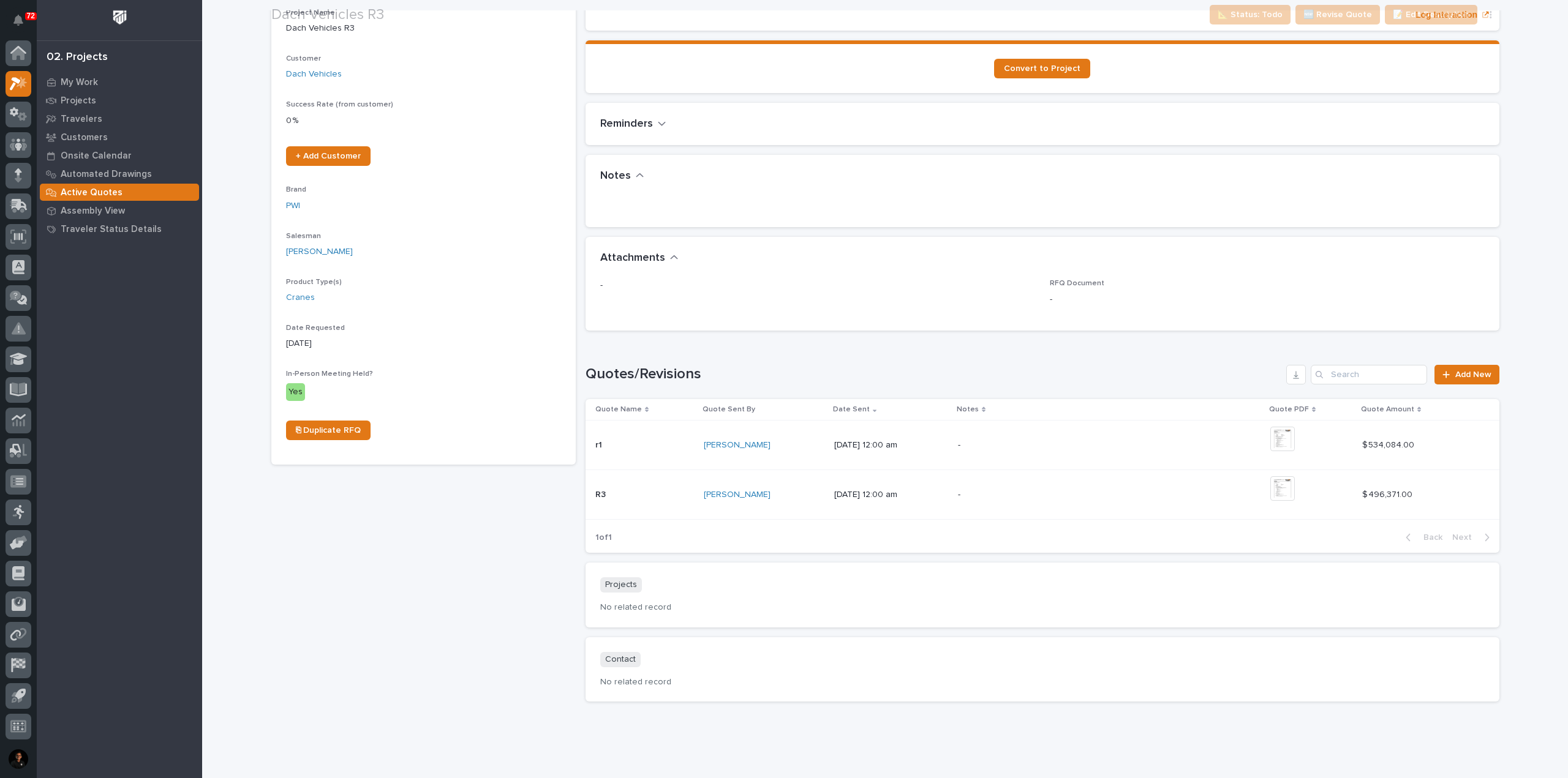
scroll to position [219, 0]
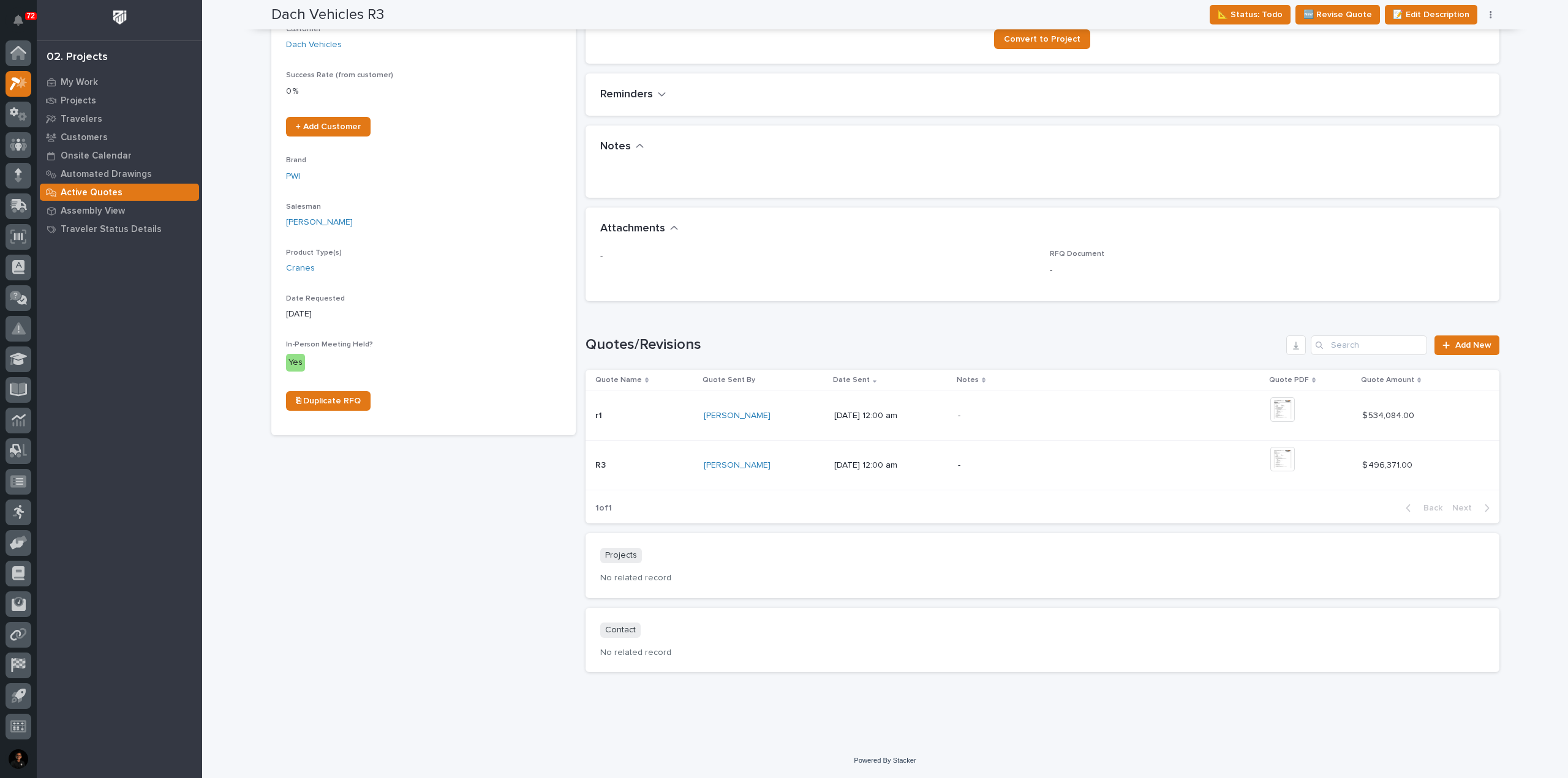
click at [944, 415] on p "[DATE] 12:00 am" at bounding box center [891, 415] width 114 height 10
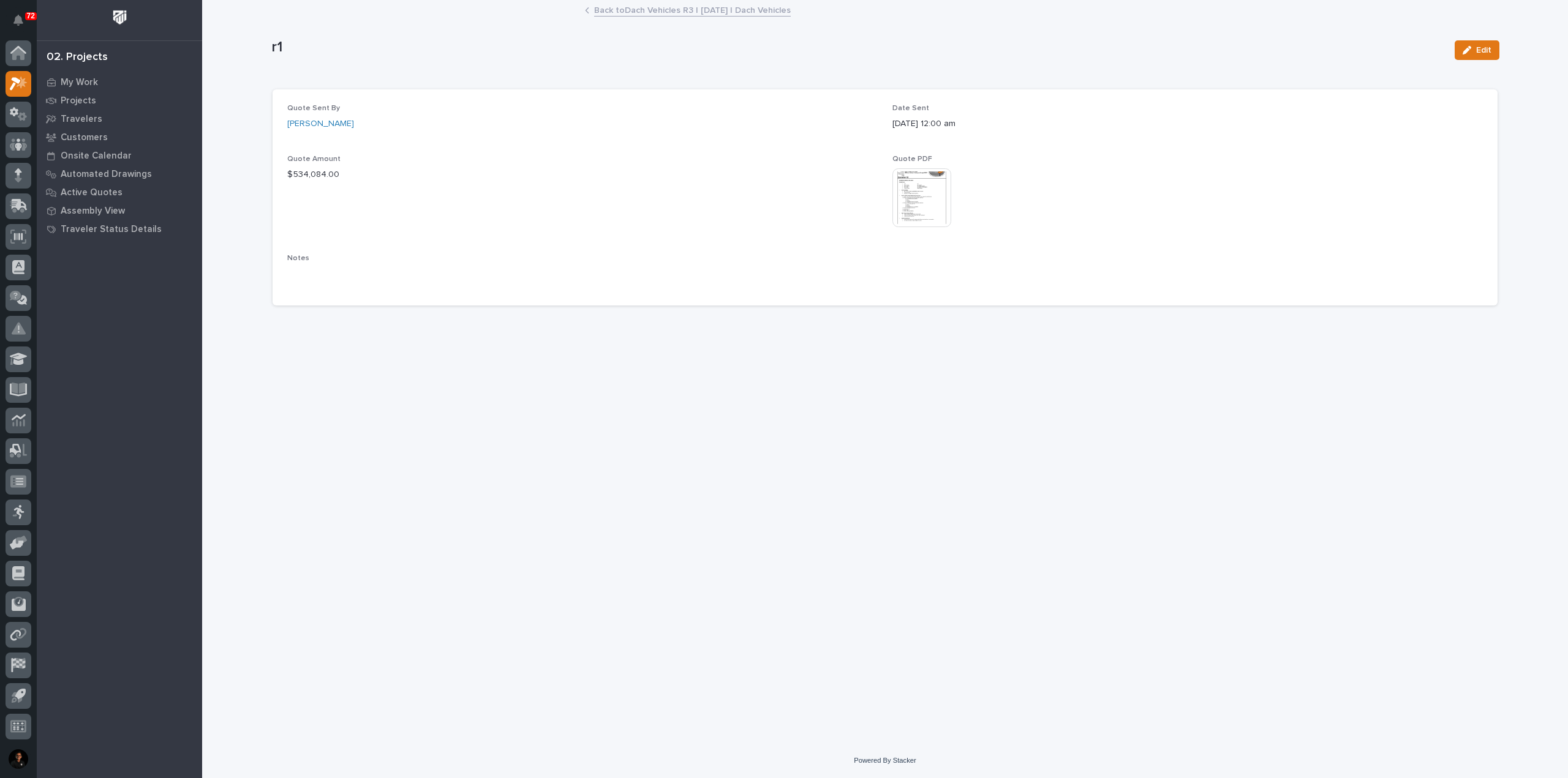
click at [924, 184] on img at bounding box center [921, 197] width 58 height 58
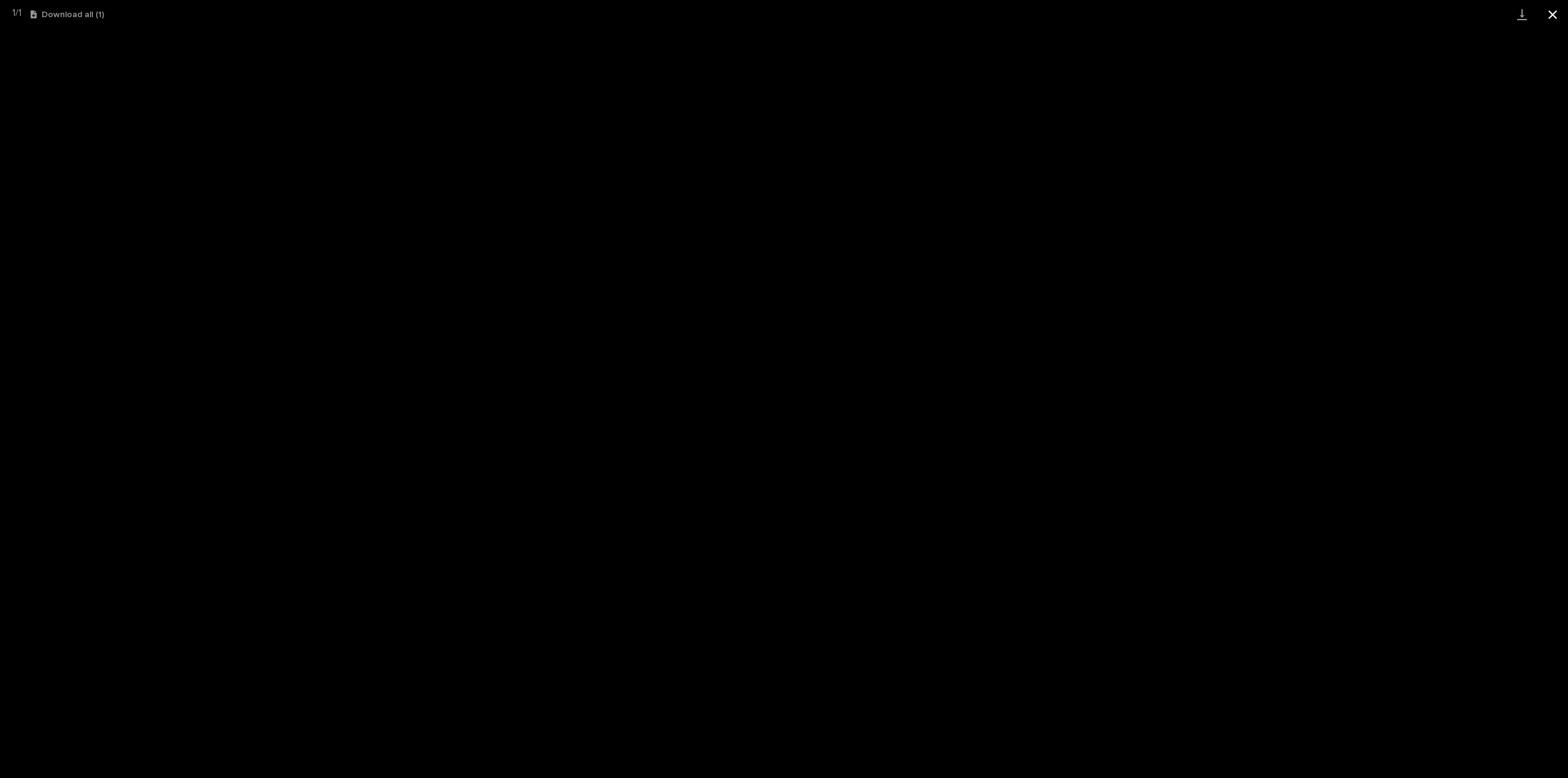
click at [1556, 15] on button "Close gallery" at bounding box center [1552, 14] width 31 height 28
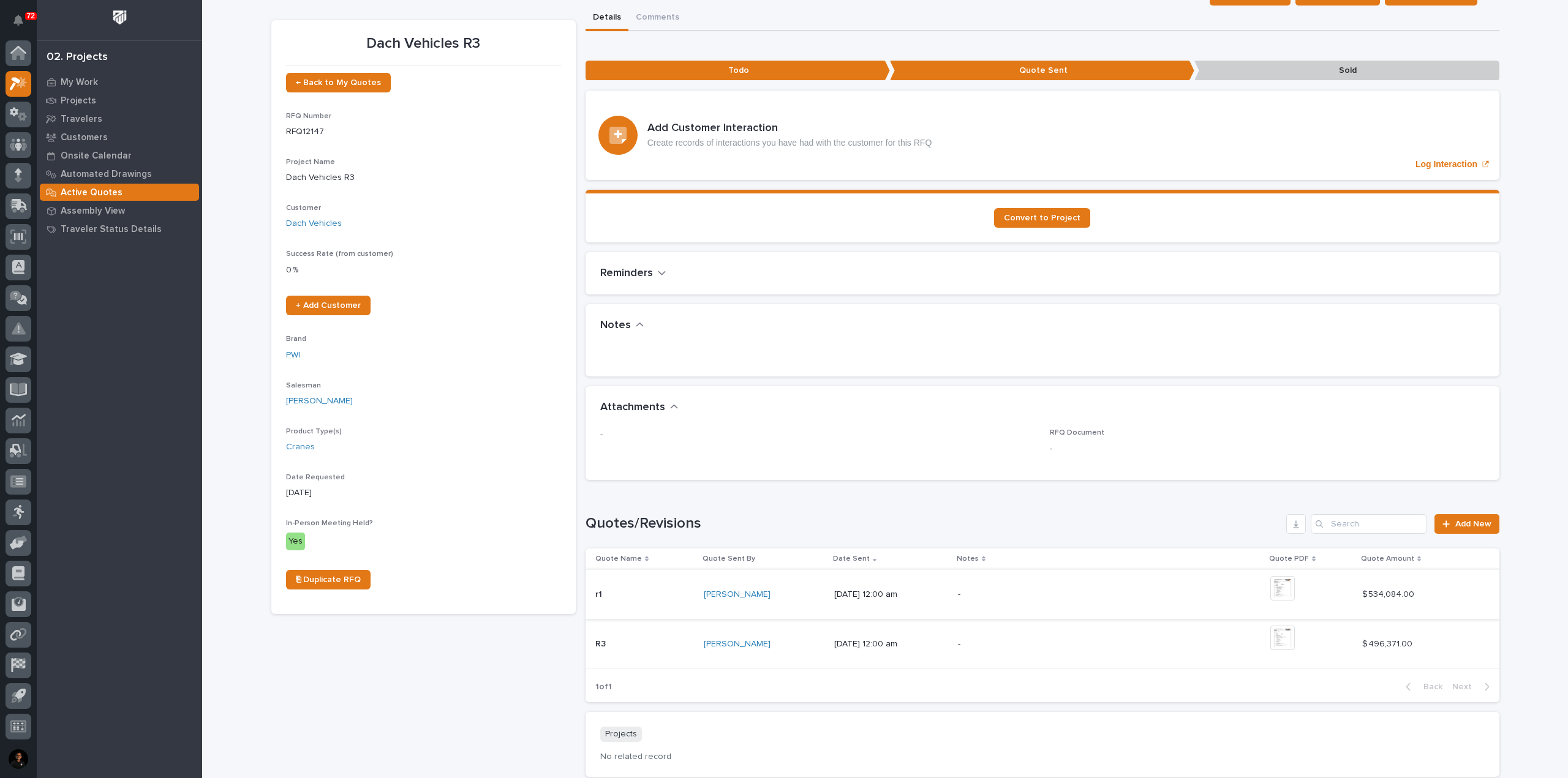
scroll to position [62, 0]
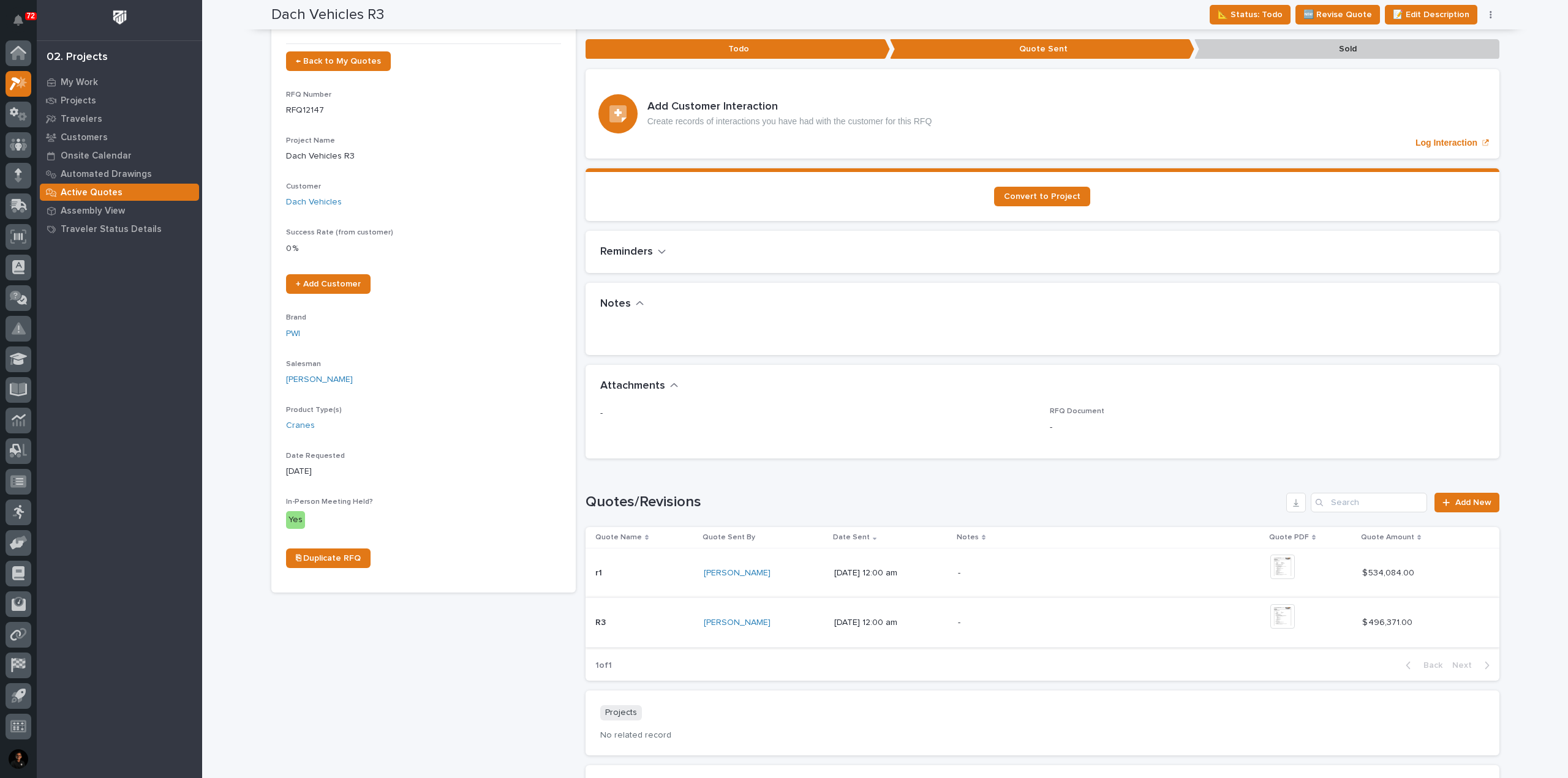
click at [1289, 620] on img at bounding box center [1282, 616] width 24 height 24
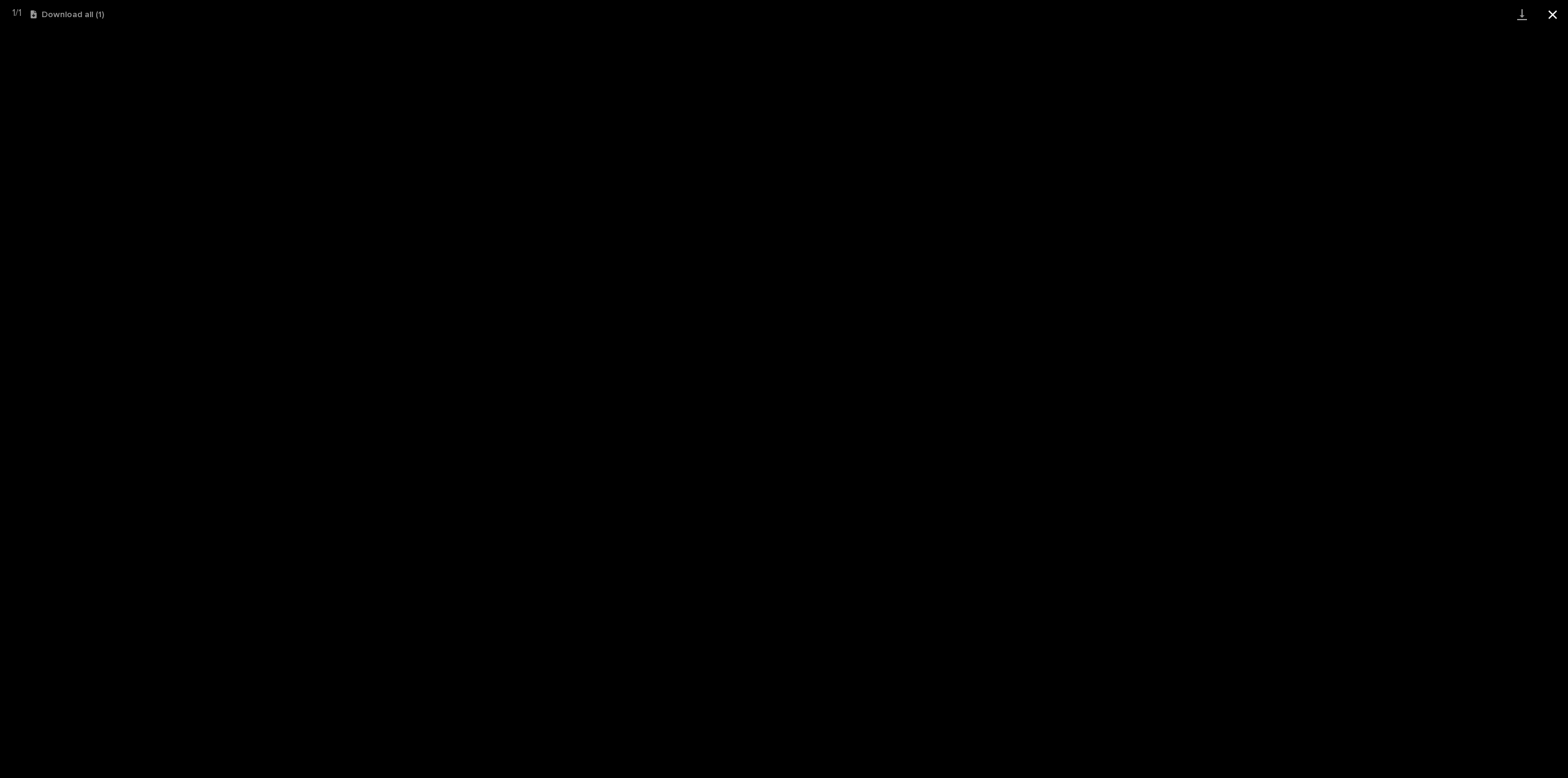
click at [1548, 13] on button "Close gallery" at bounding box center [1552, 14] width 31 height 28
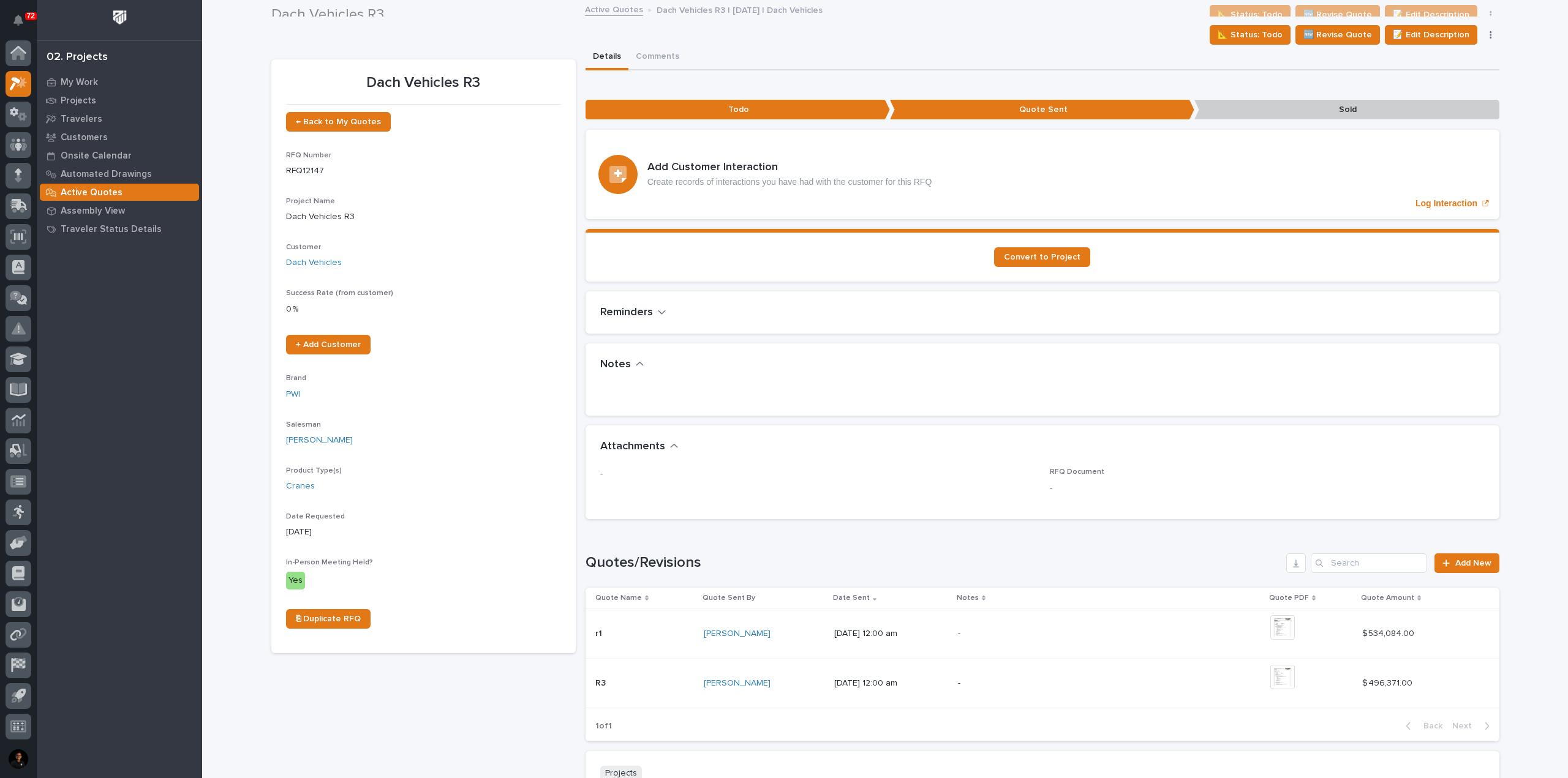
scroll to position [0, 0]
click at [1304, 673] on div "+ 0" at bounding box center [1289, 683] width 37 height 37
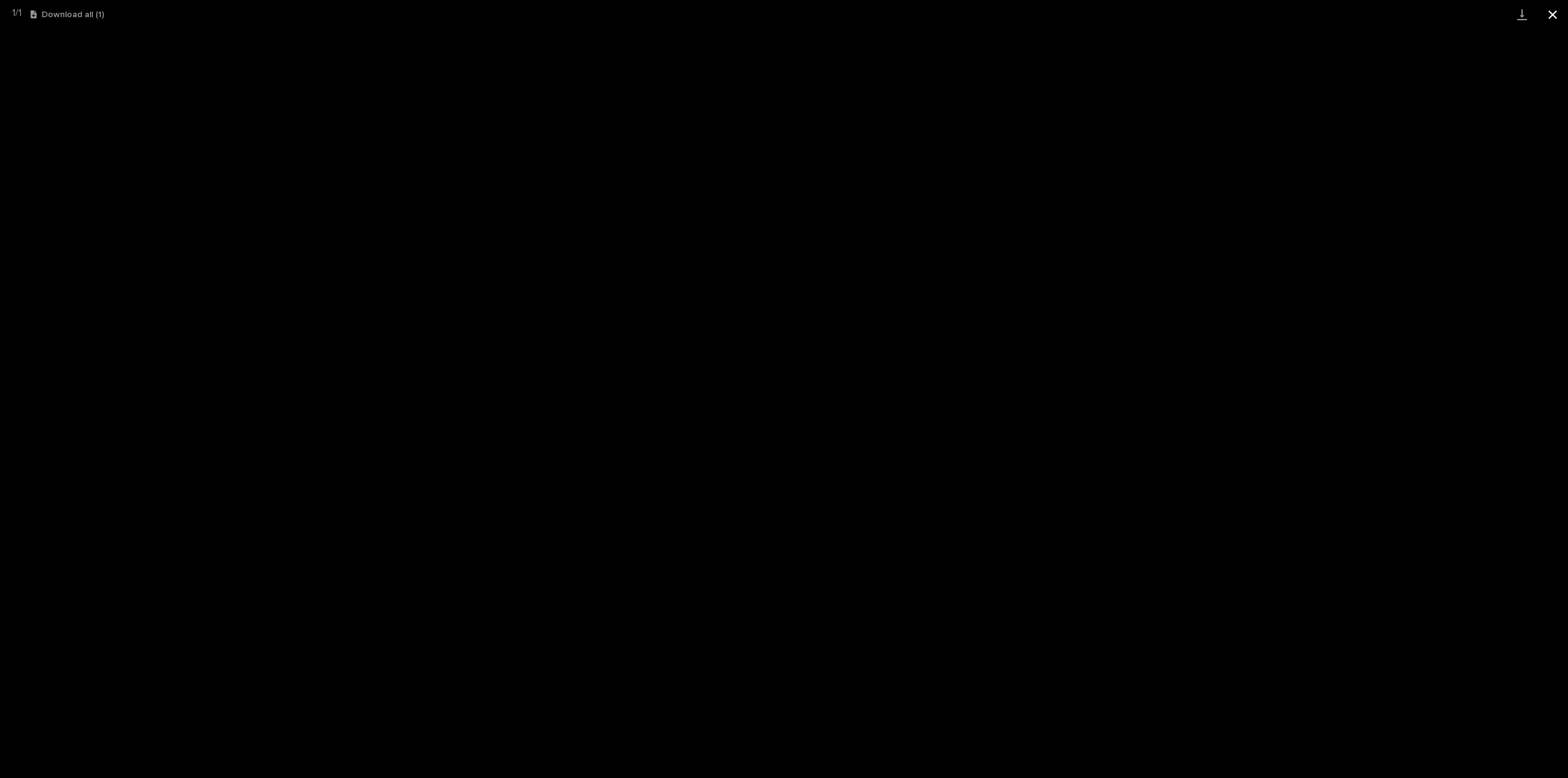
click at [1564, 7] on button "Close gallery" at bounding box center [1552, 14] width 31 height 28
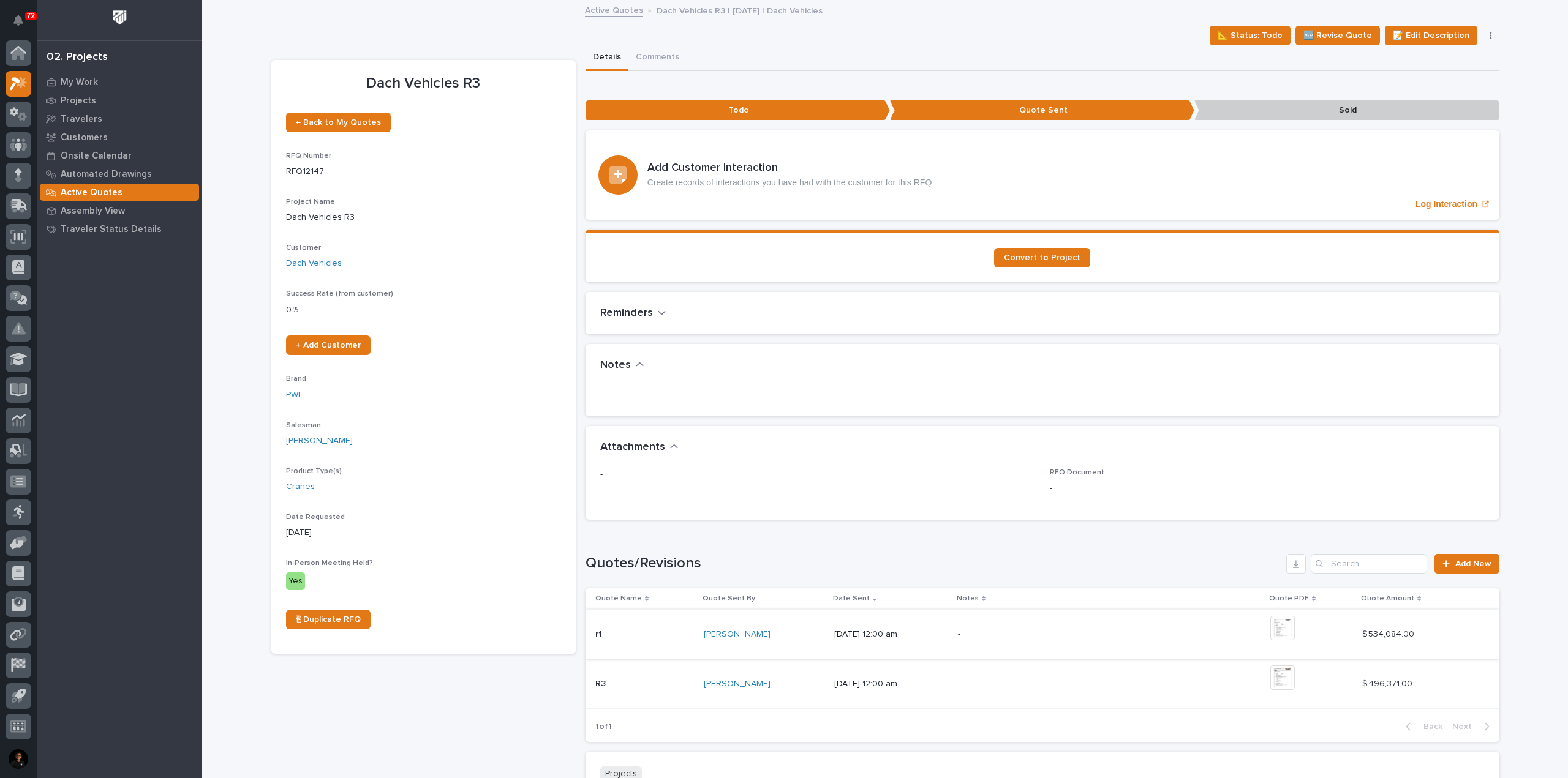
click at [1290, 629] on img at bounding box center [1282, 627] width 24 height 24
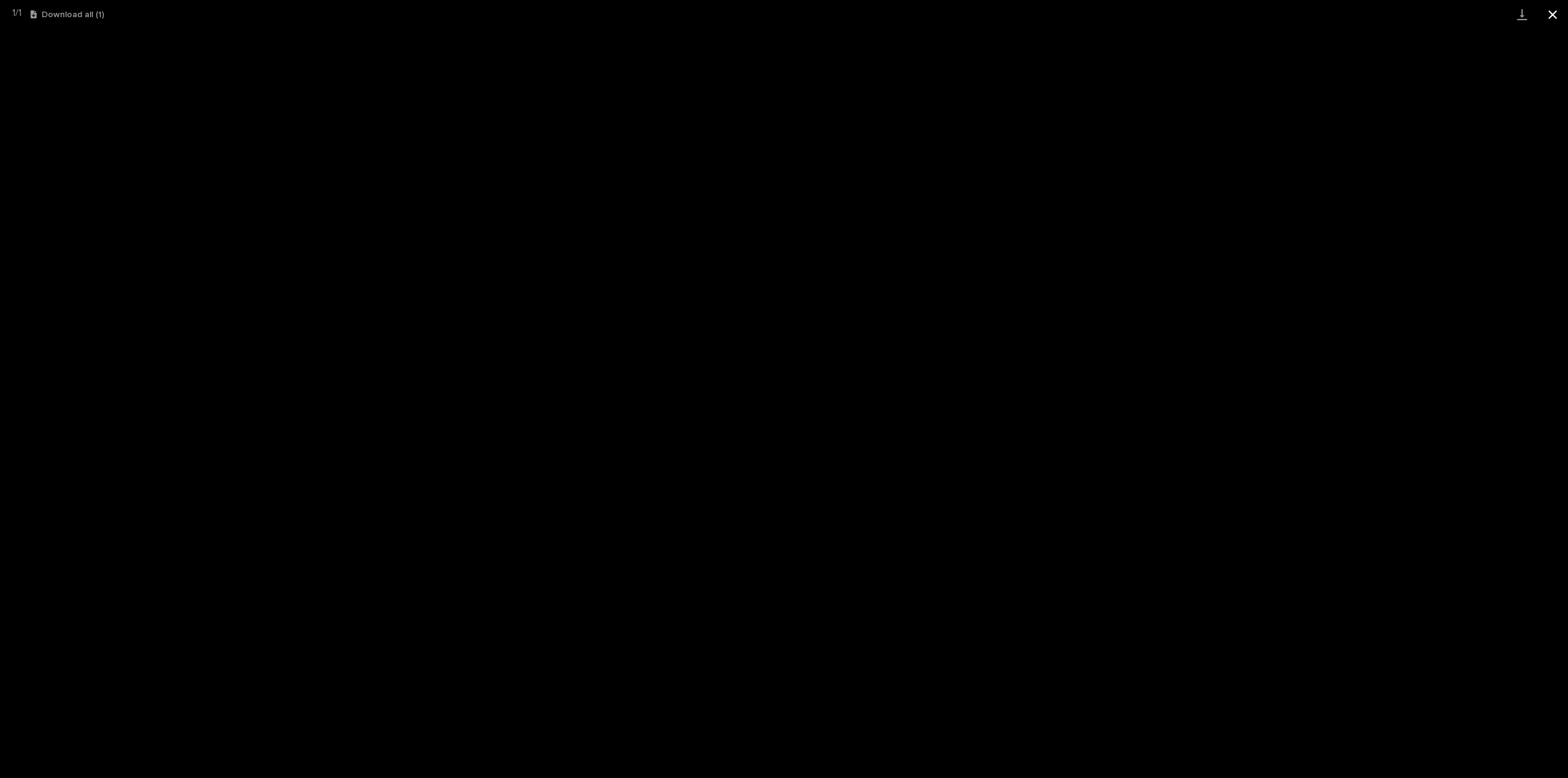
click at [1563, 17] on button "Close gallery" at bounding box center [1552, 14] width 31 height 28
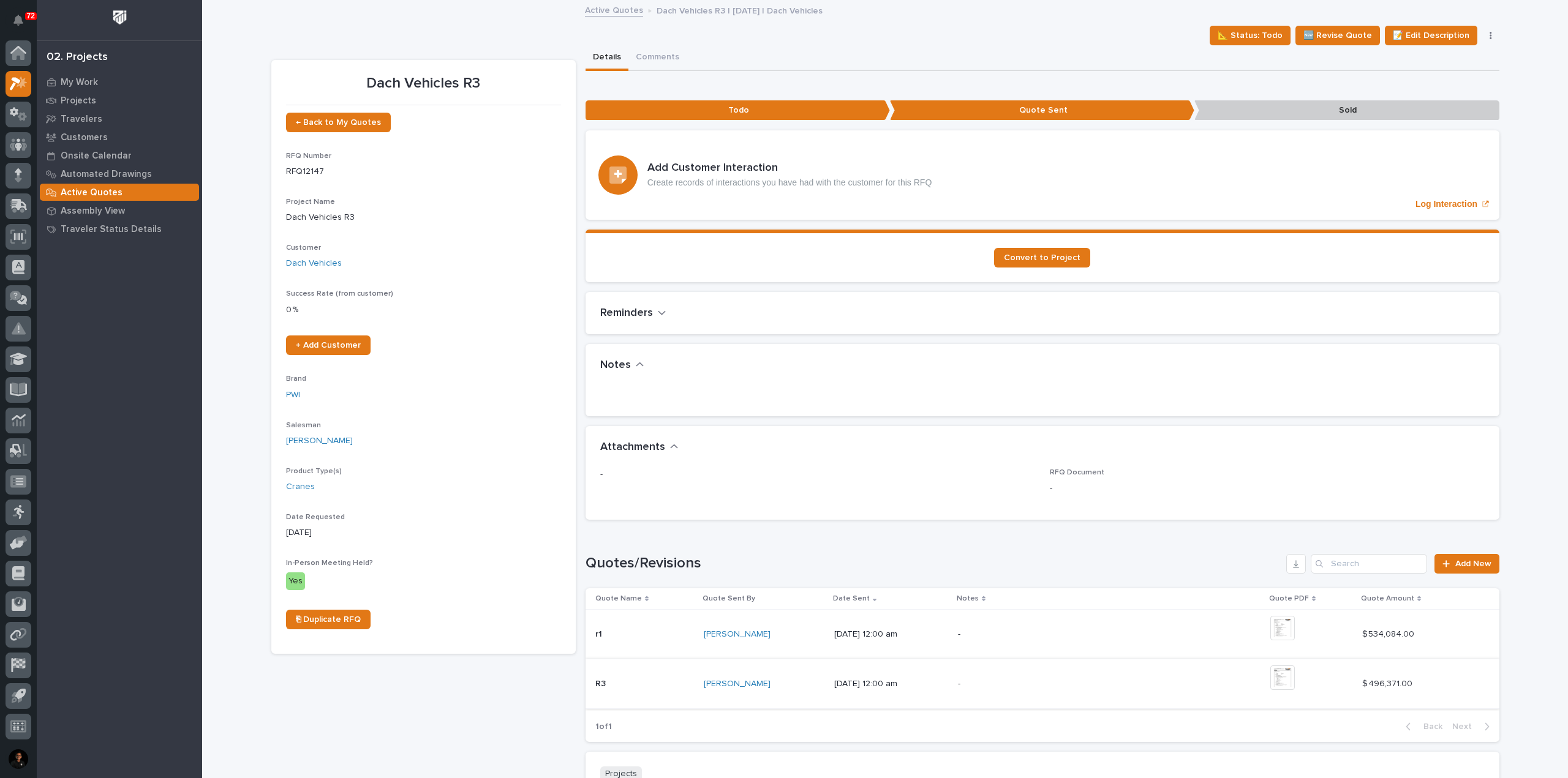
click at [1295, 683] on img at bounding box center [1282, 677] width 24 height 24
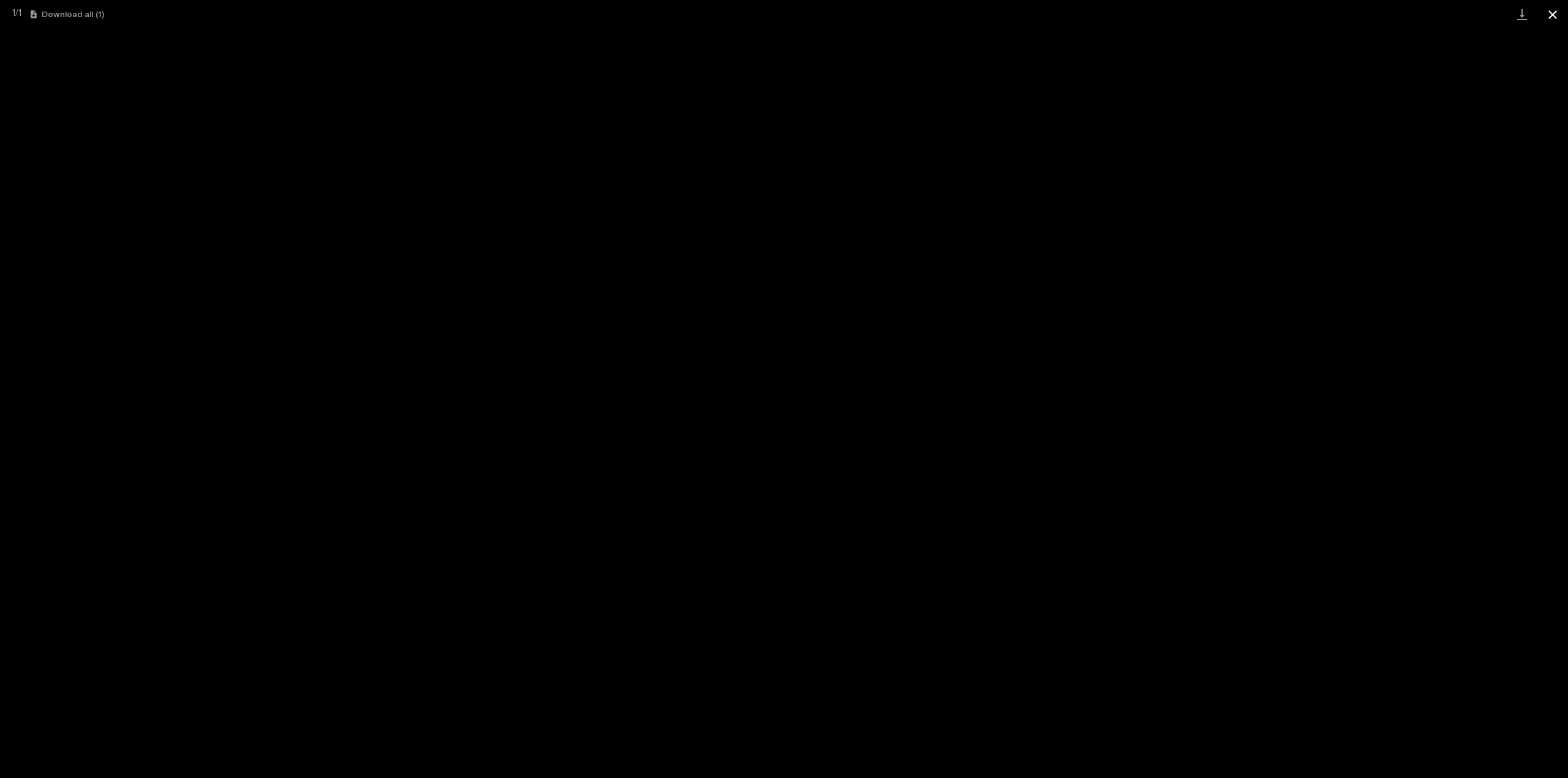
click at [1555, 17] on button "Close gallery" at bounding box center [1552, 14] width 31 height 28
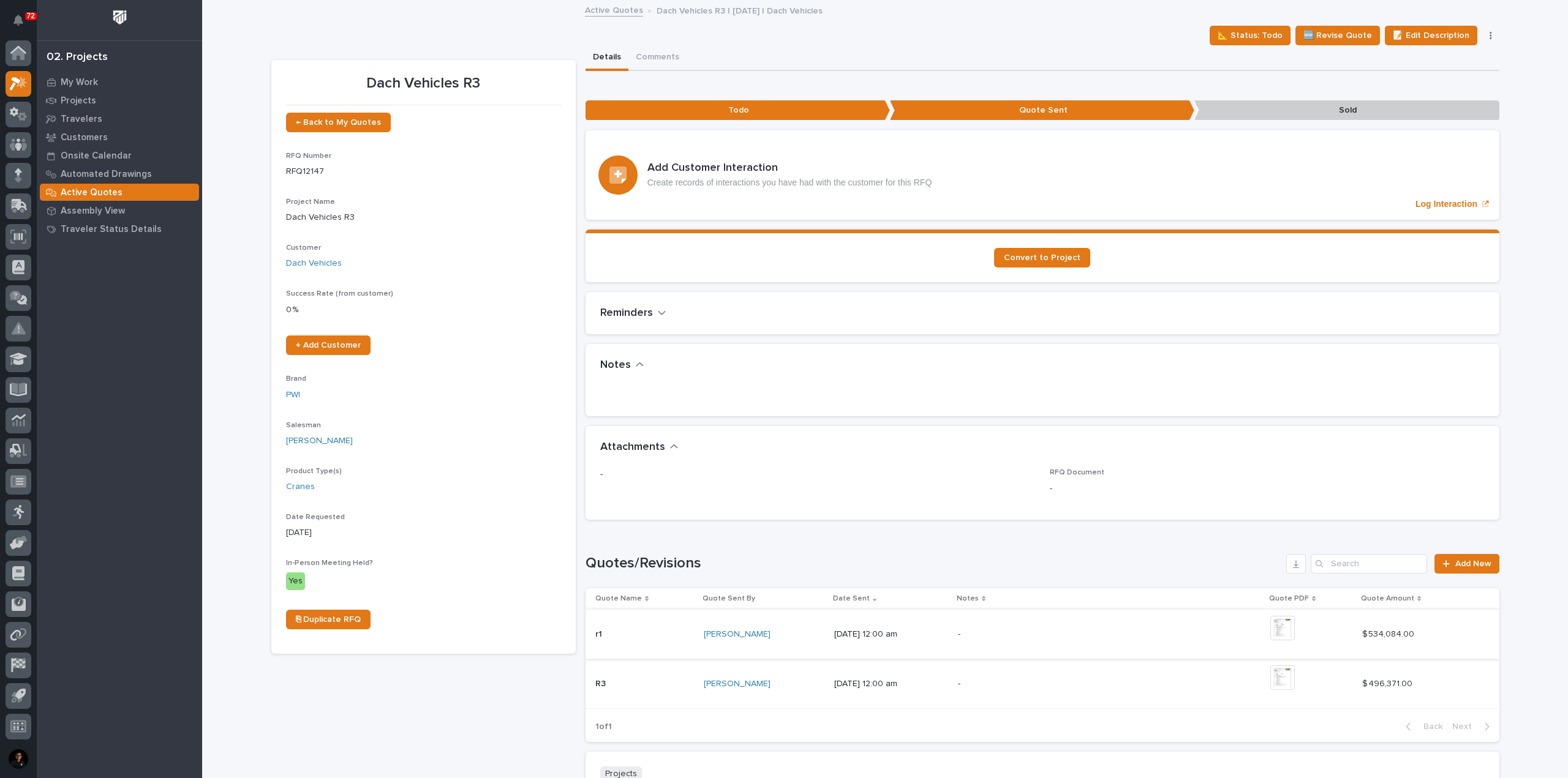
click at [1293, 621] on img at bounding box center [1282, 627] width 24 height 24
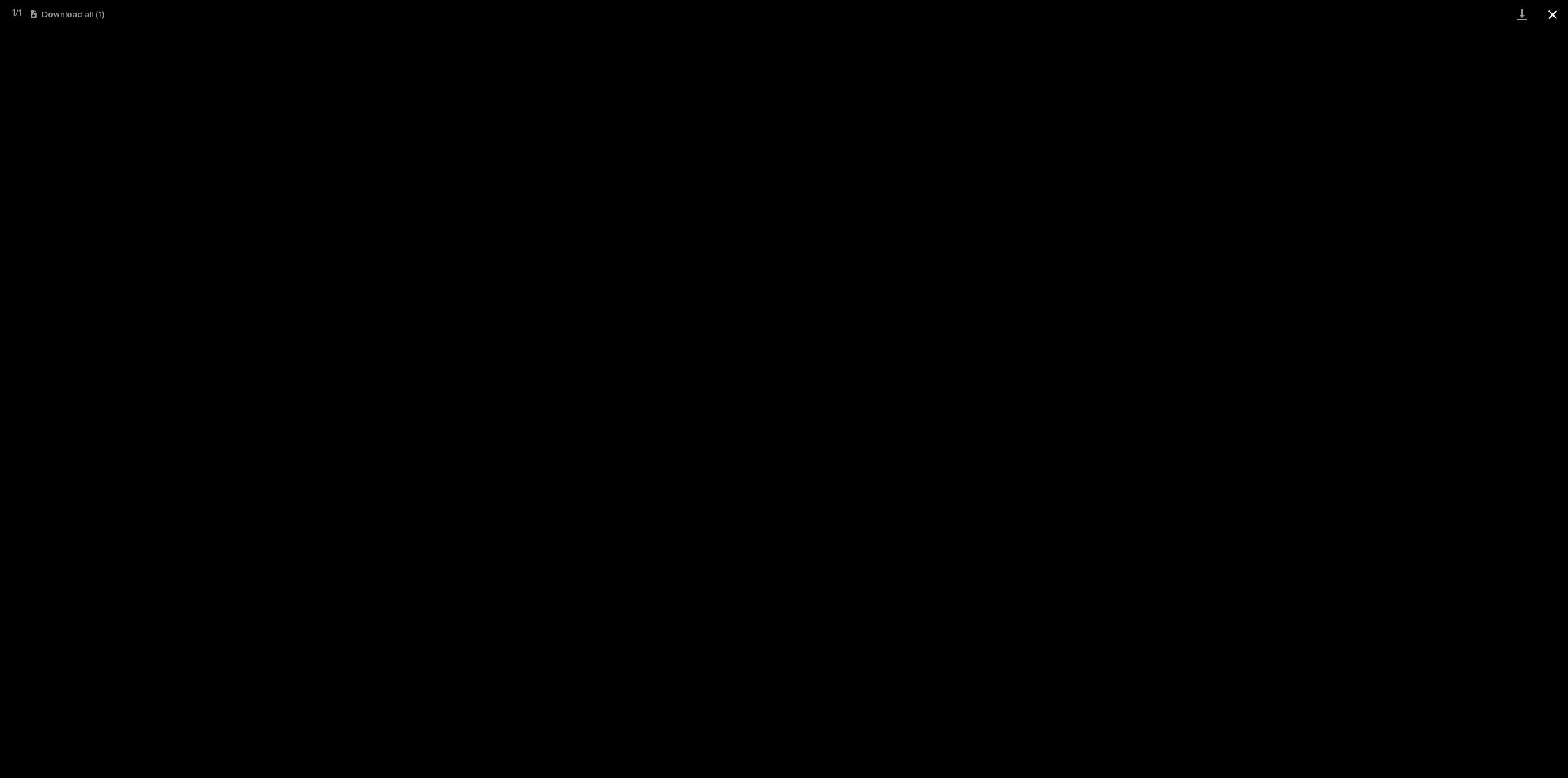
click at [1553, 17] on button "Close gallery" at bounding box center [1552, 14] width 31 height 28
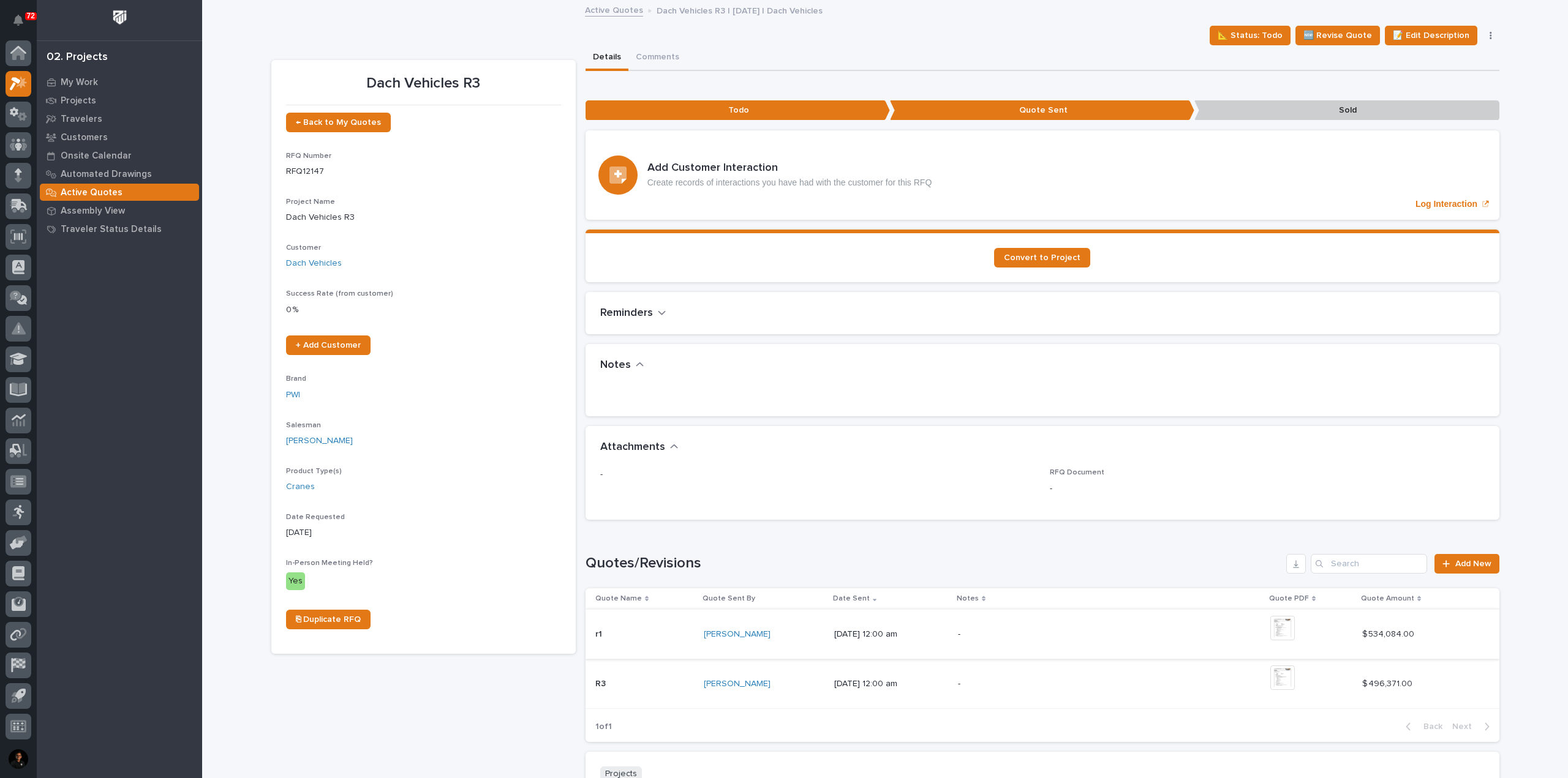
click at [1285, 627] on img at bounding box center [1282, 627] width 24 height 24
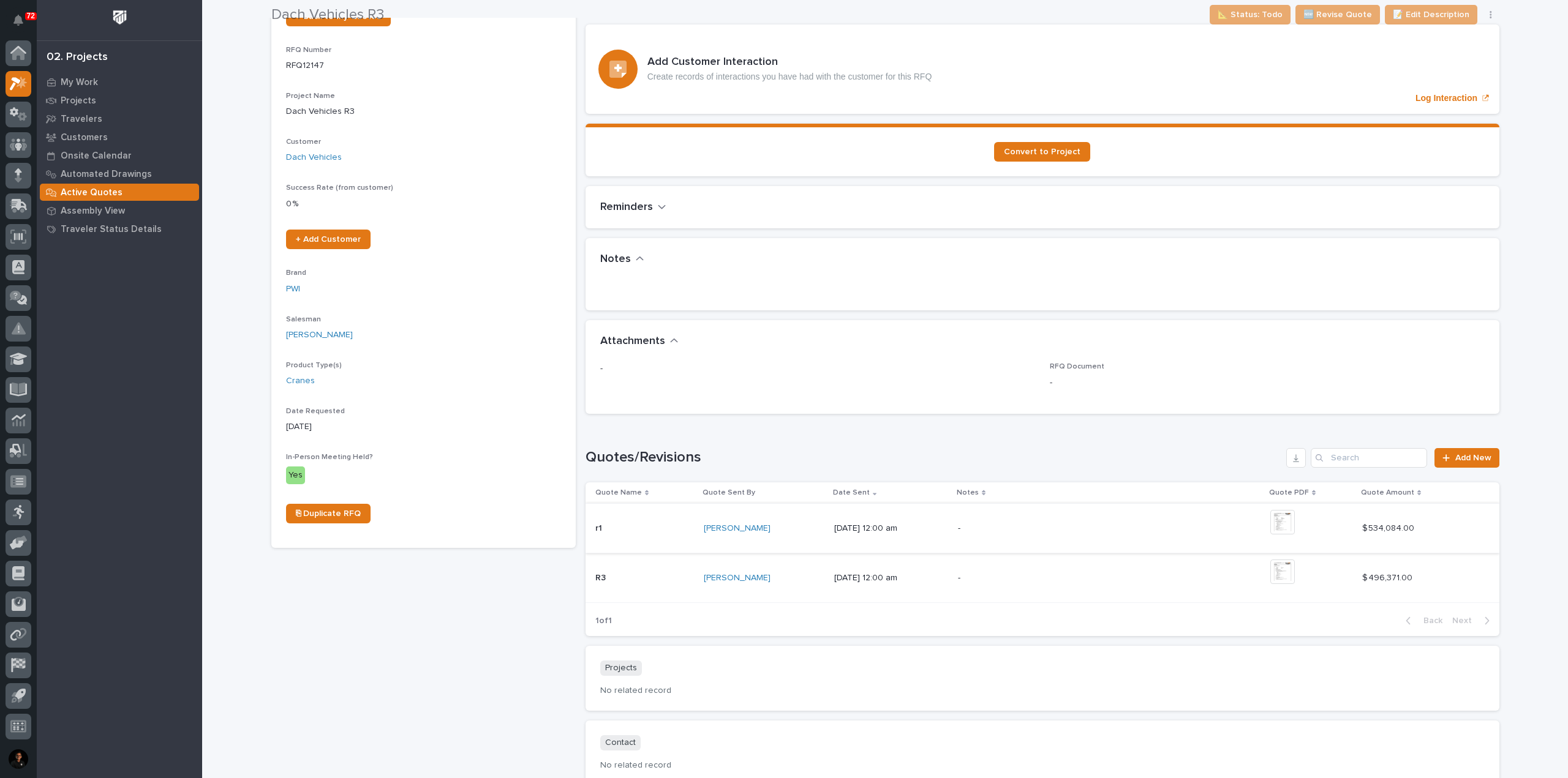
scroll to position [122, 0]
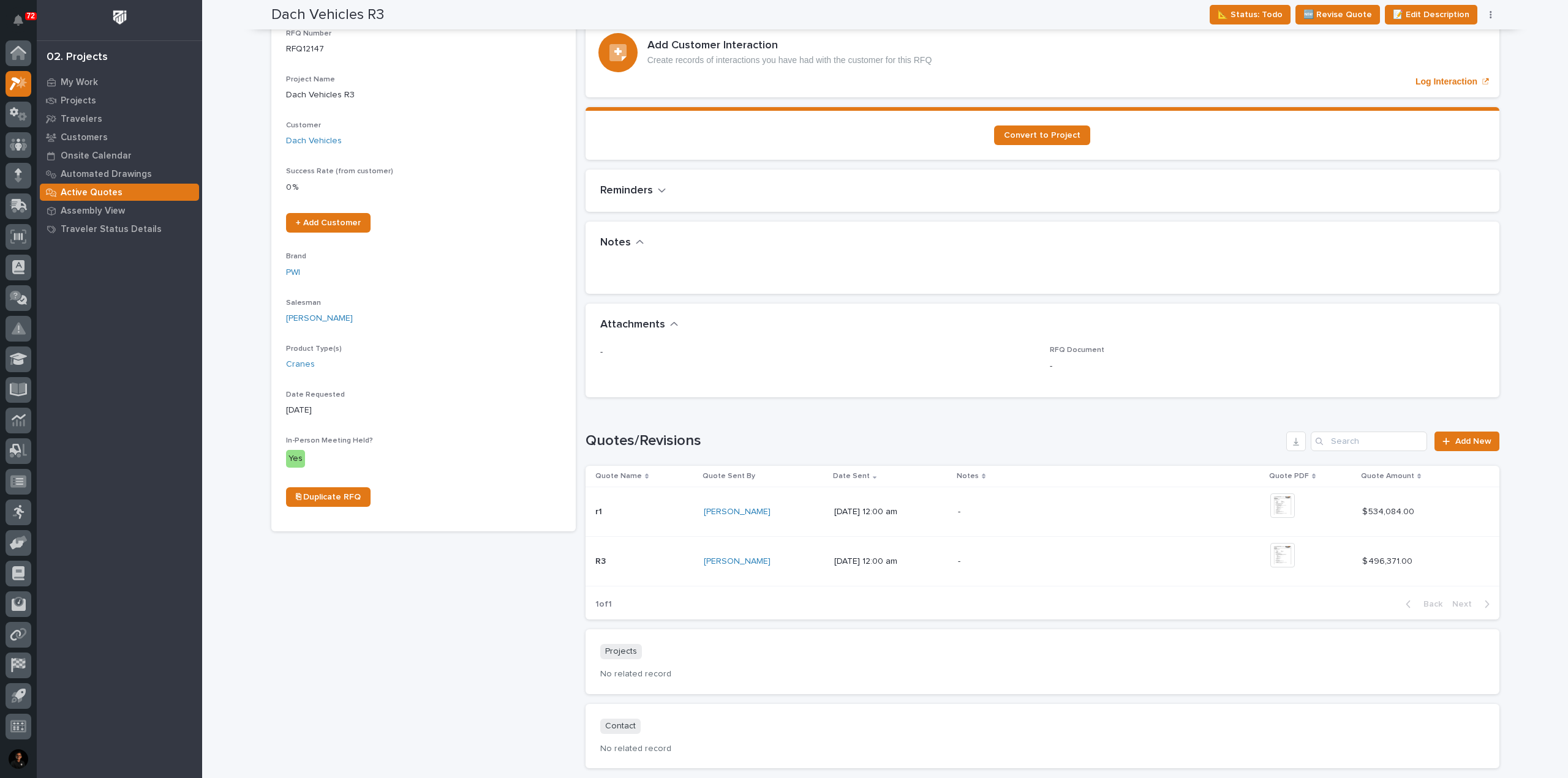
click at [1276, 503] on td "+ 0 This file cannot be opened Download File" at bounding box center [1311, 511] width 92 height 50
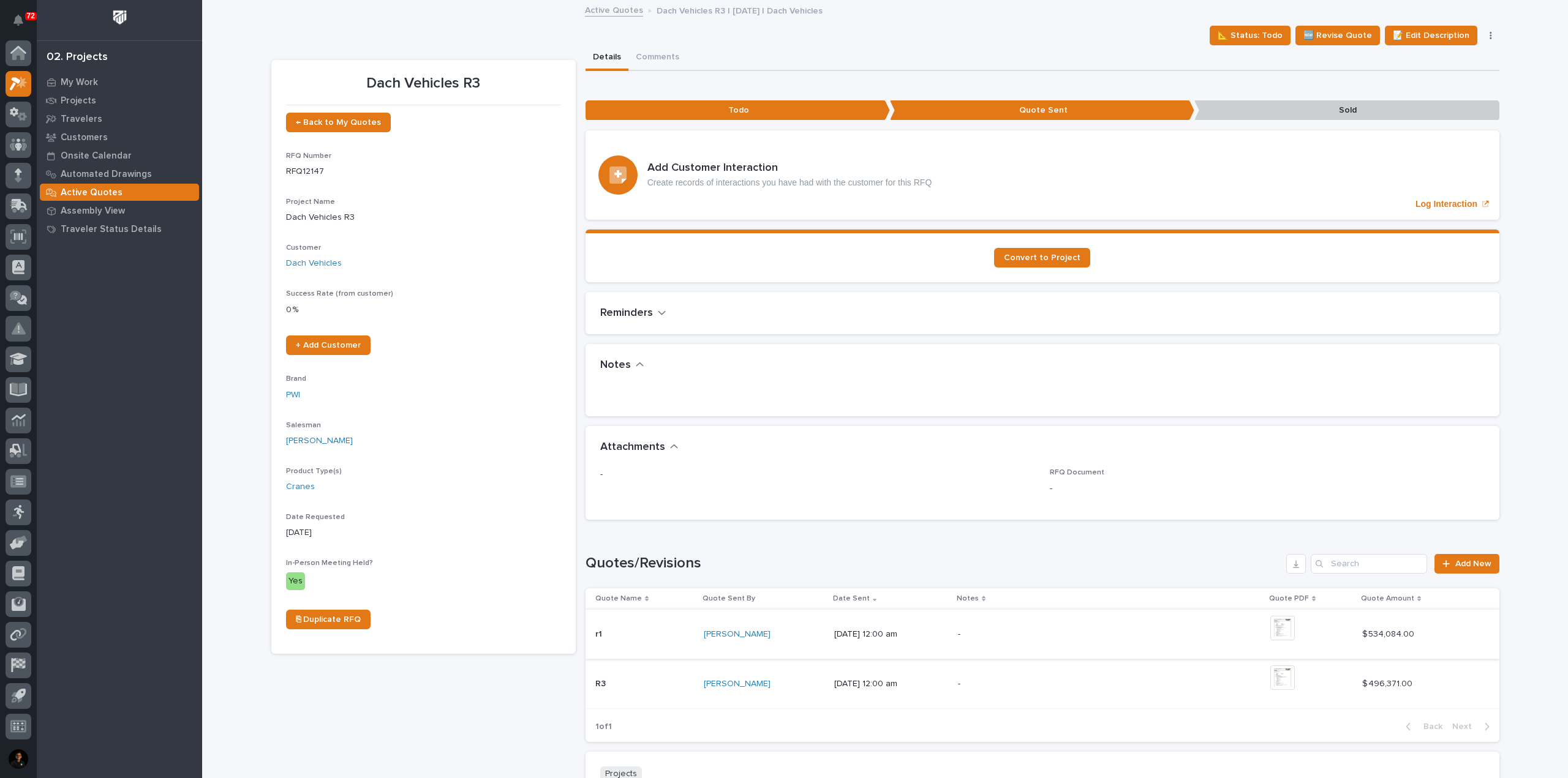
click at [1292, 631] on img at bounding box center [1282, 627] width 24 height 24
click at [1289, 626] on img at bounding box center [1282, 627] width 24 height 24
click at [1284, 633] on img at bounding box center [1282, 627] width 24 height 24
click at [1295, 627] on img at bounding box center [1282, 627] width 24 height 24
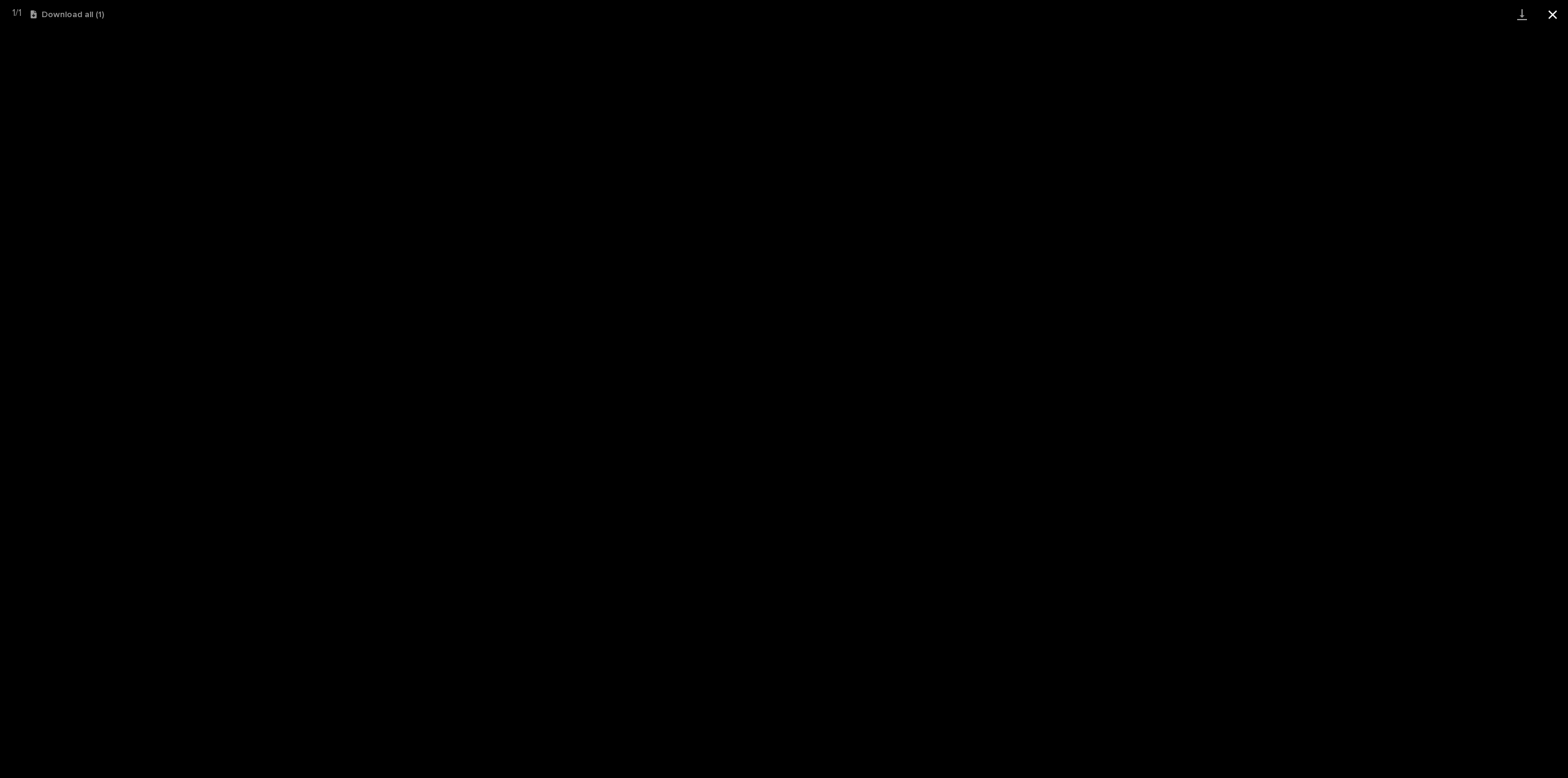
click at [1549, 13] on button "Close gallery" at bounding box center [1552, 14] width 31 height 28
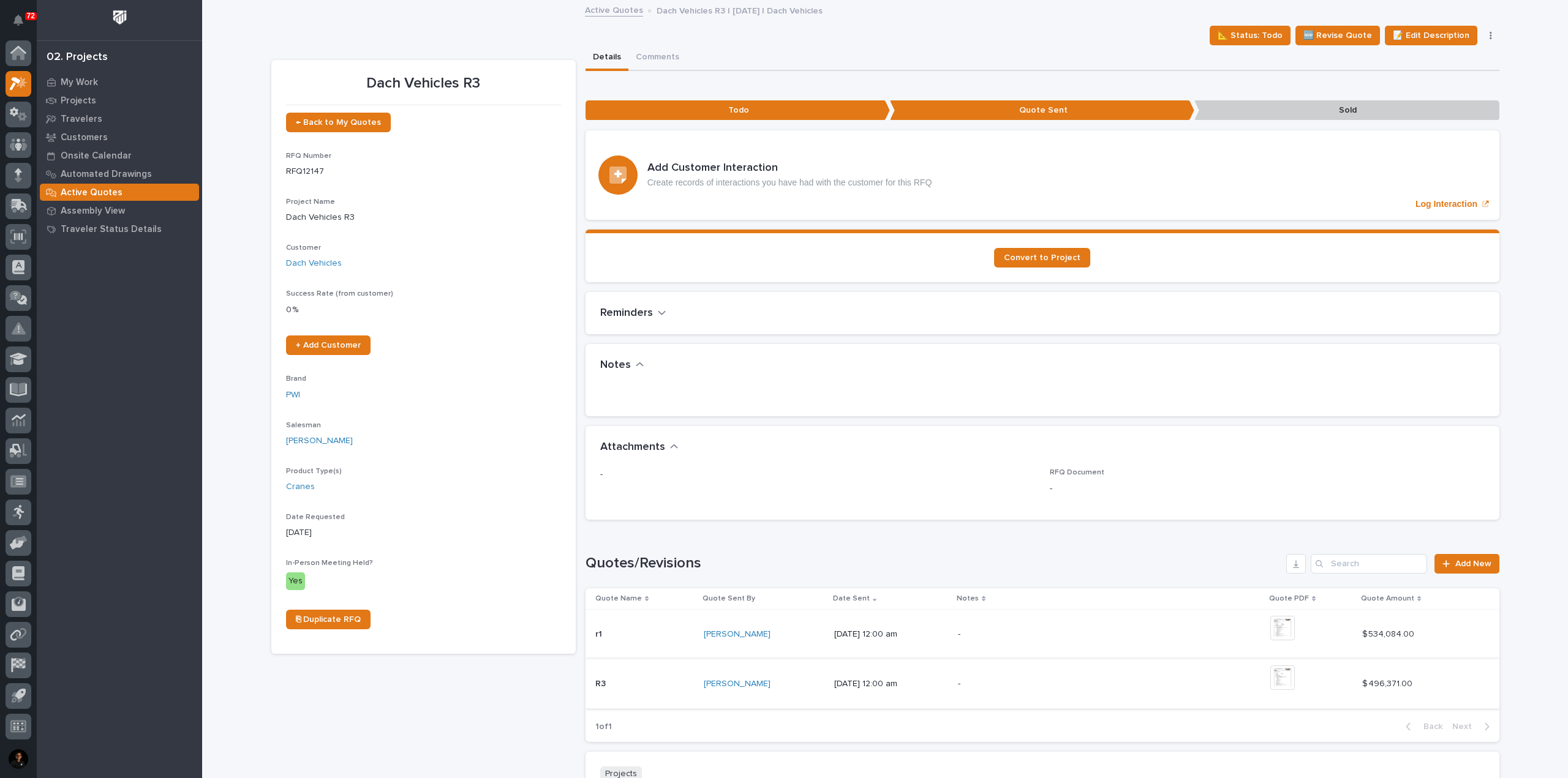
click at [1289, 681] on img at bounding box center [1282, 677] width 24 height 24
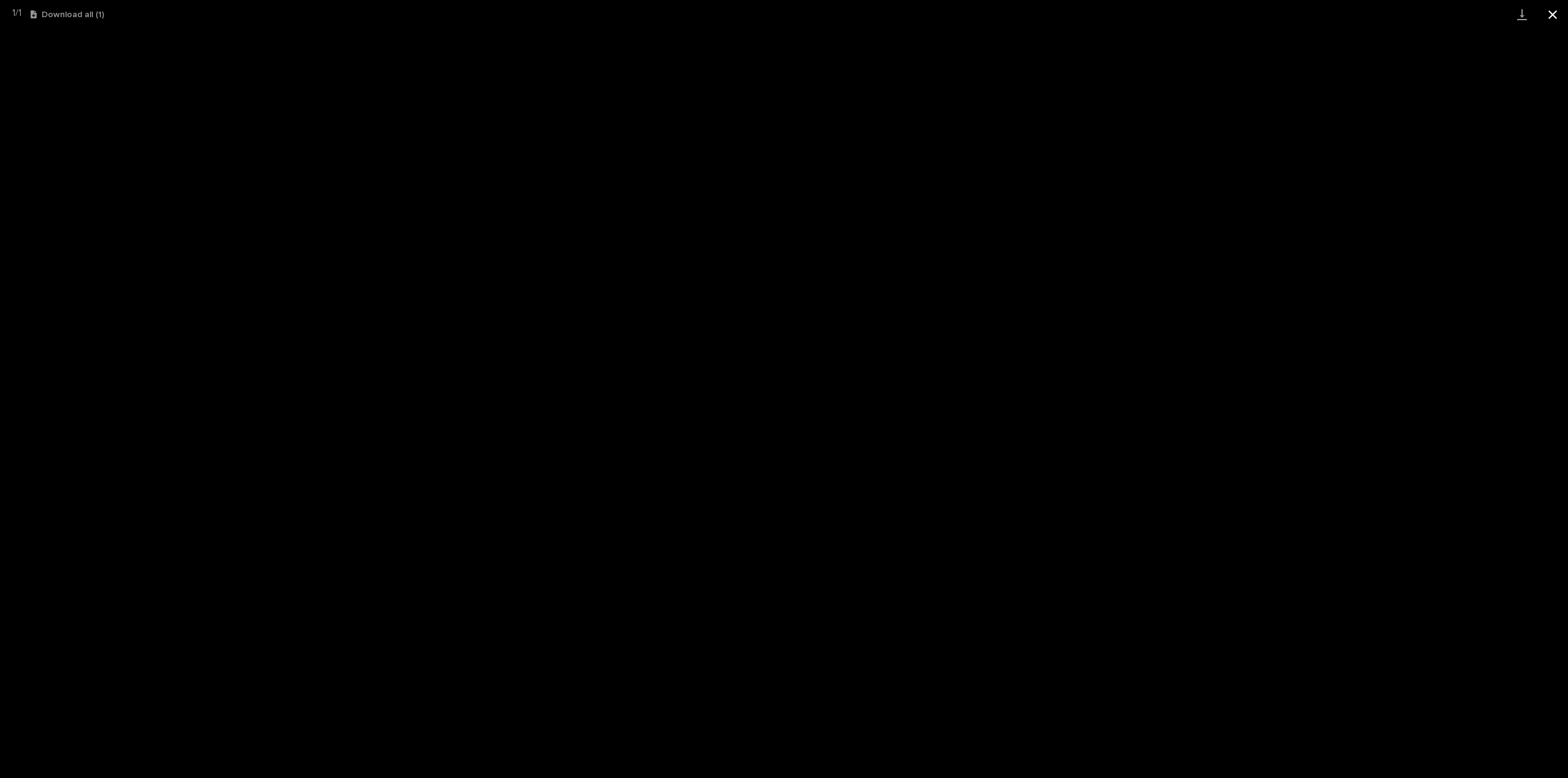
click at [1551, 17] on button "Close gallery" at bounding box center [1552, 14] width 31 height 28
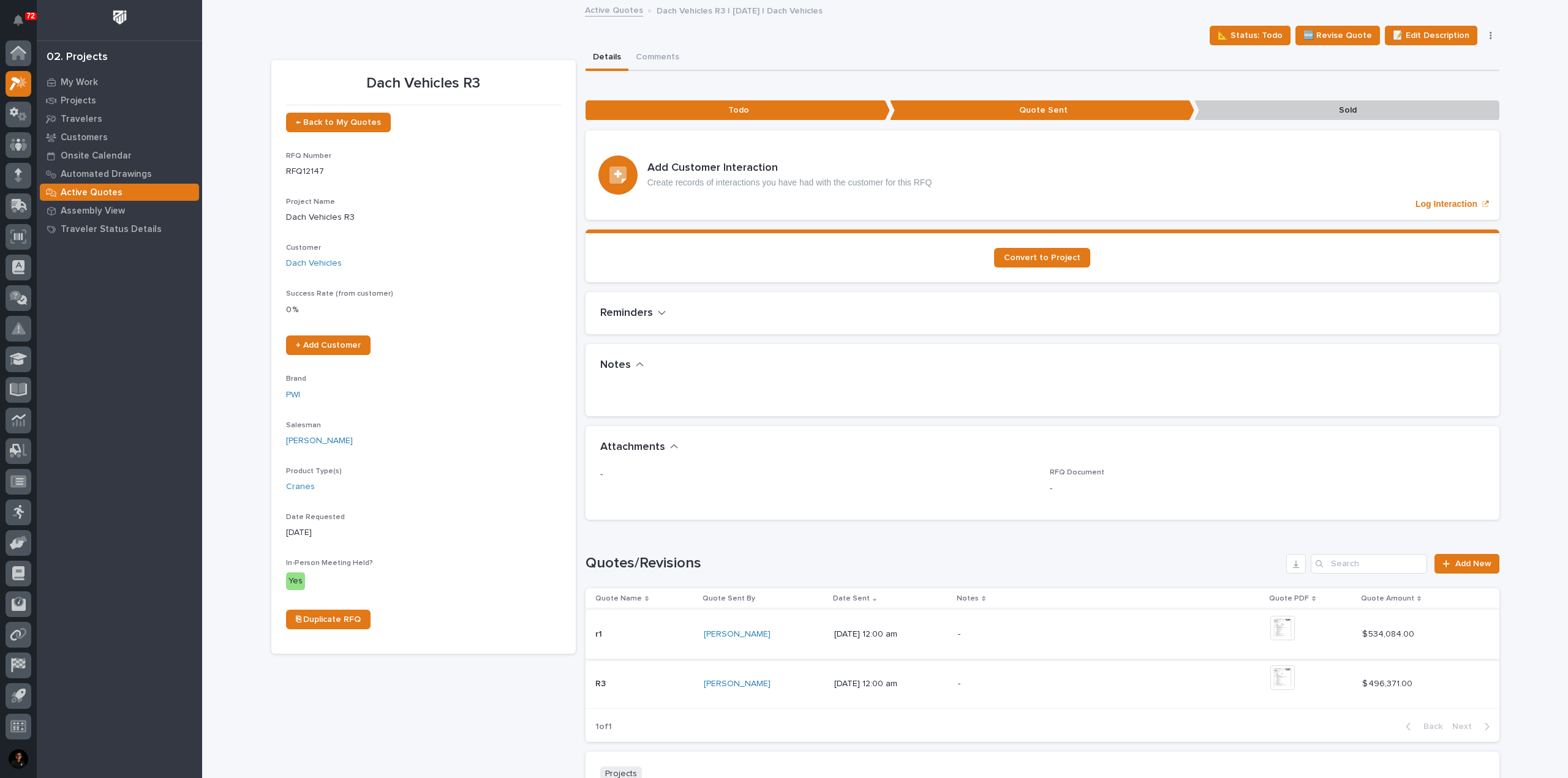
click at [1295, 630] on img at bounding box center [1282, 627] width 24 height 24
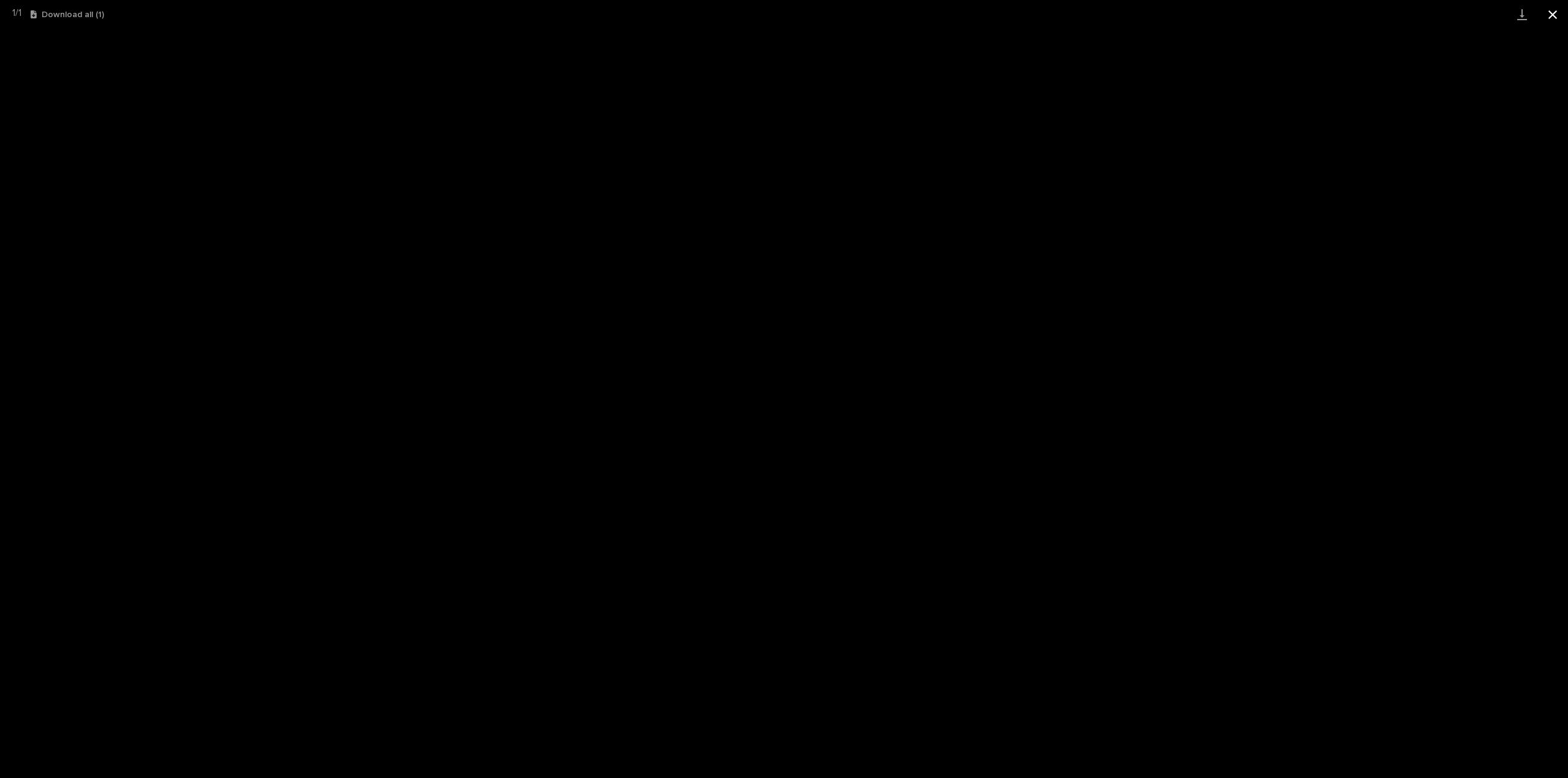
click at [1552, 15] on button "Close gallery" at bounding box center [1552, 14] width 31 height 28
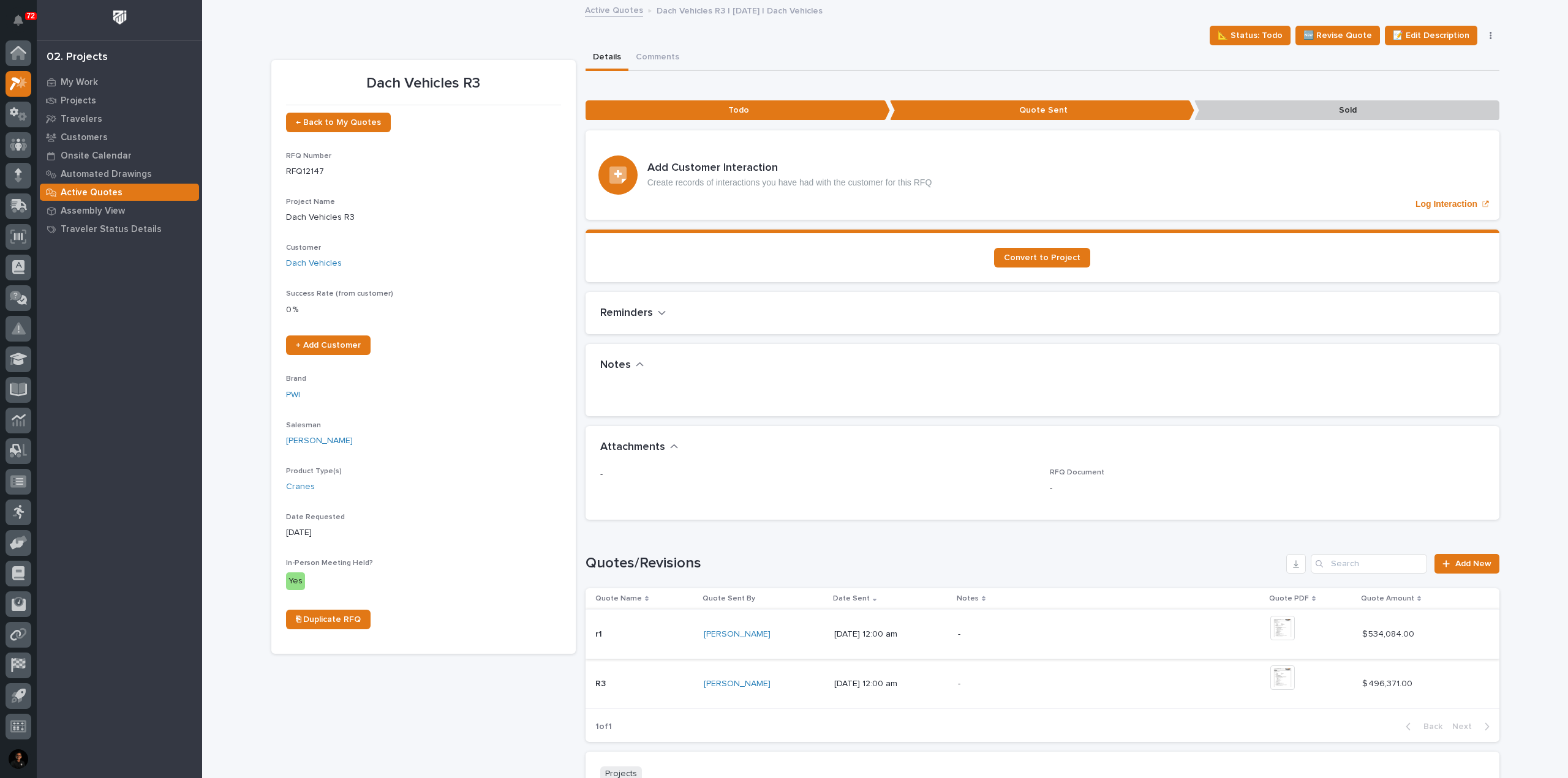
click at [1295, 627] on img at bounding box center [1282, 627] width 24 height 24
